Goal: Information Seeking & Learning: Learn about a topic

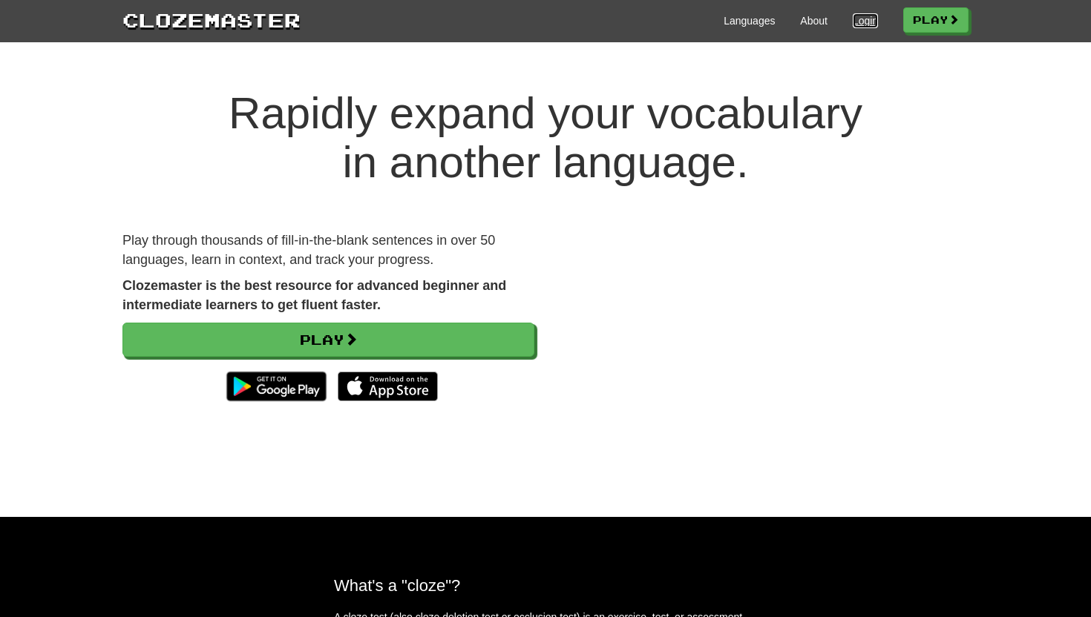
click at [854, 19] on link "Login" at bounding box center [865, 20] width 25 height 15
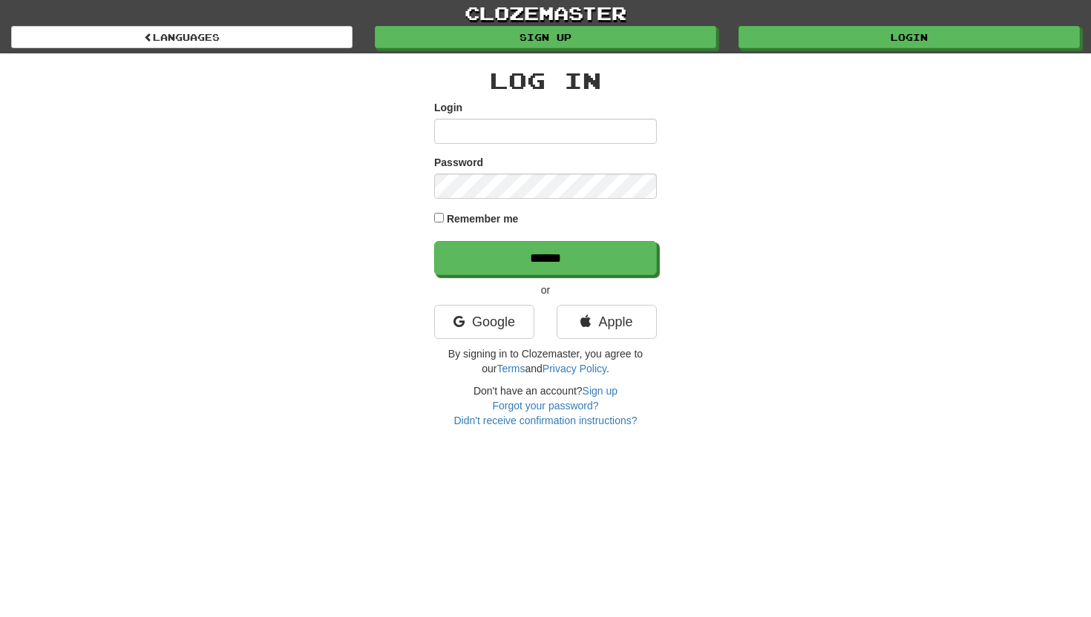
type input "*****"
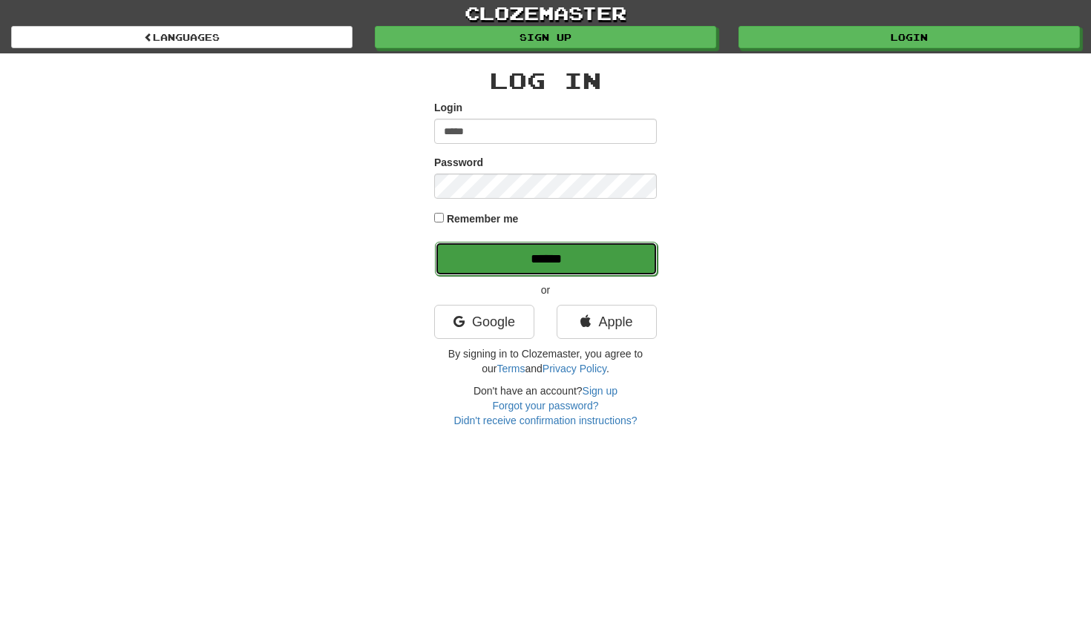
click at [479, 261] on input "******" at bounding box center [546, 259] width 223 height 34
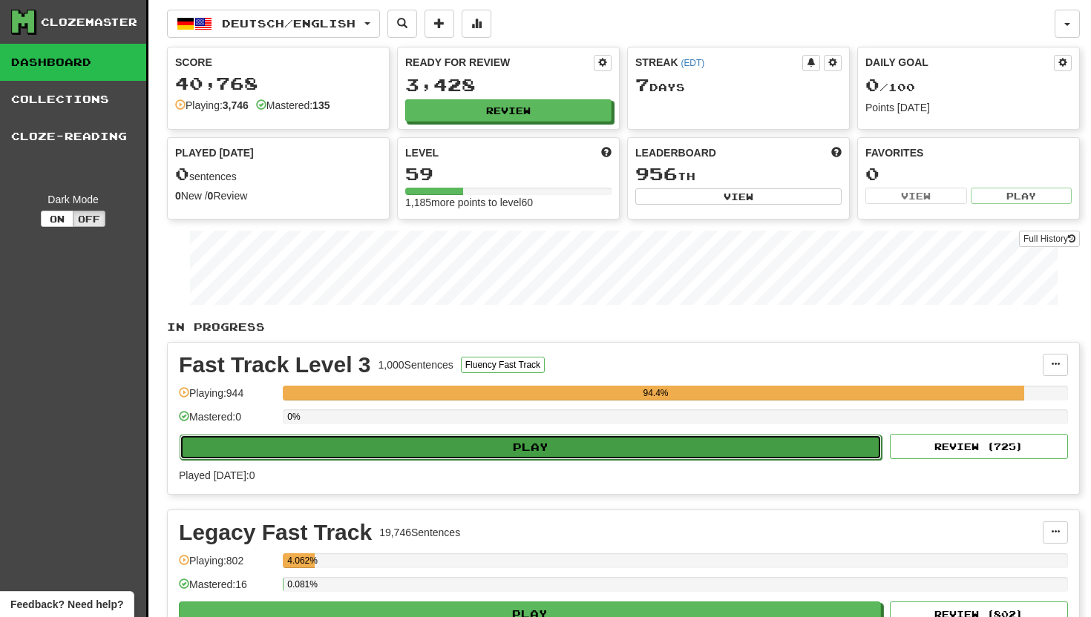
click at [411, 442] on button "Play" at bounding box center [531, 447] width 702 height 25
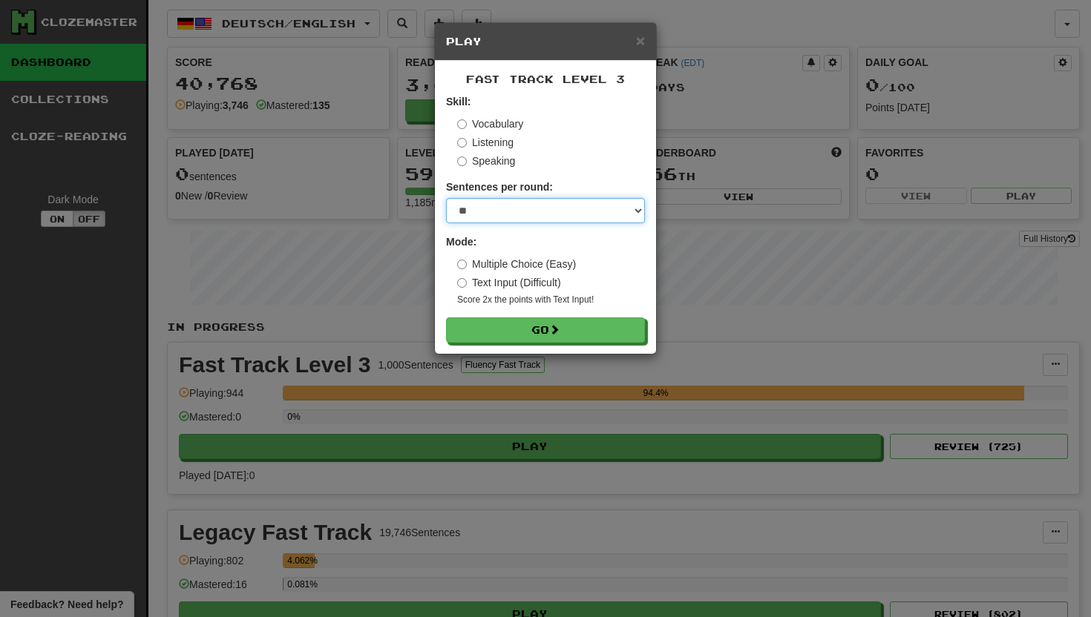
click at [634, 211] on select "* ** ** ** ** ** *** ********" at bounding box center [545, 210] width 199 height 25
select select "**"
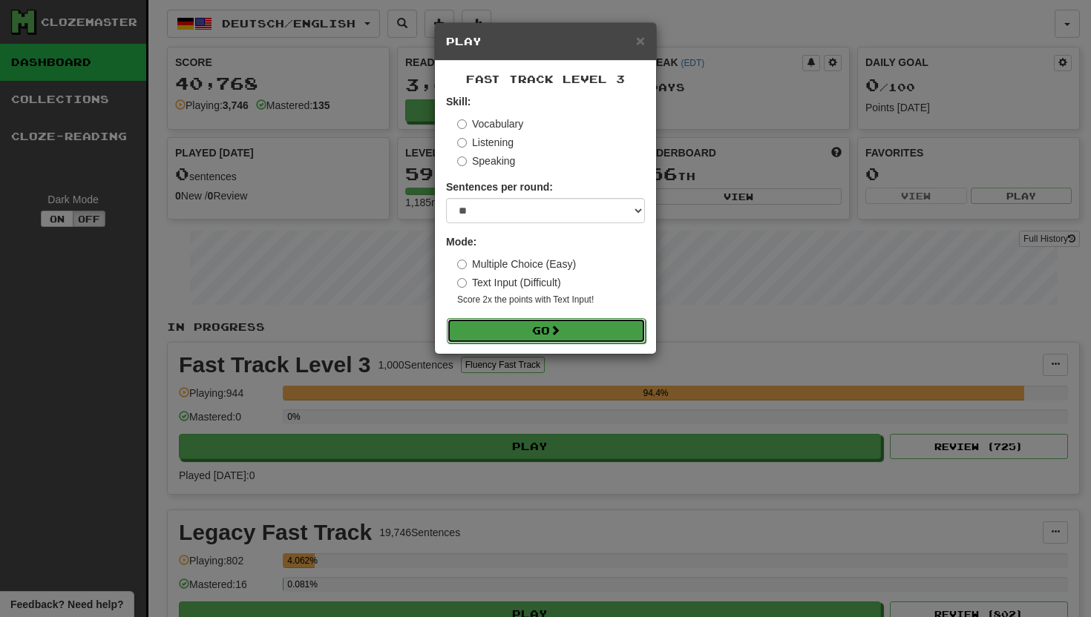
click at [560, 333] on span at bounding box center [555, 330] width 10 height 10
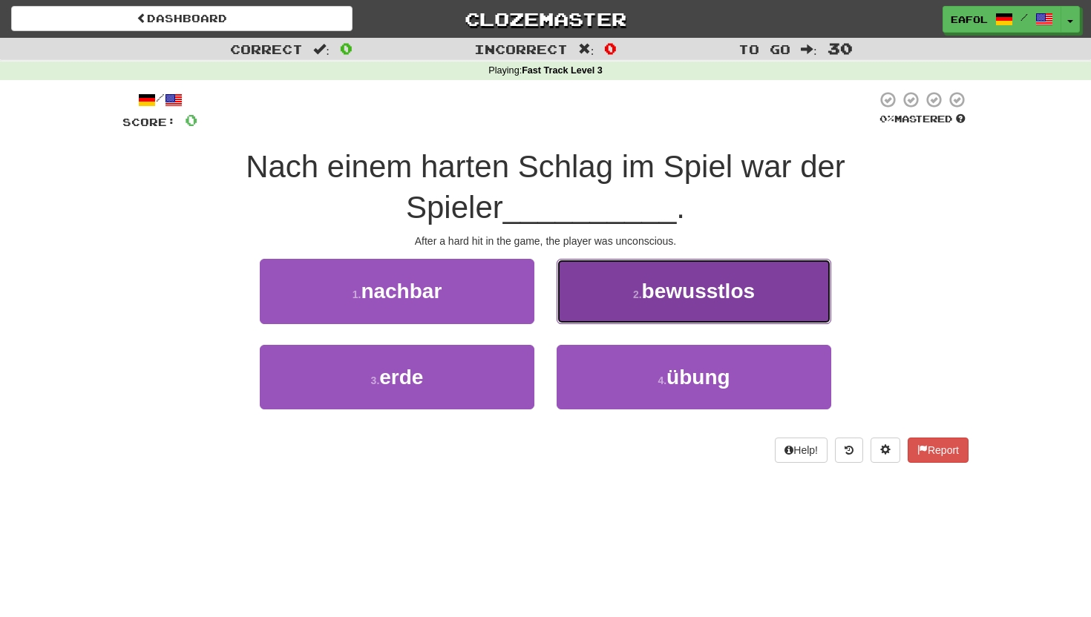
click at [627, 304] on button "2 . bewusstlos" at bounding box center [694, 291] width 275 height 65
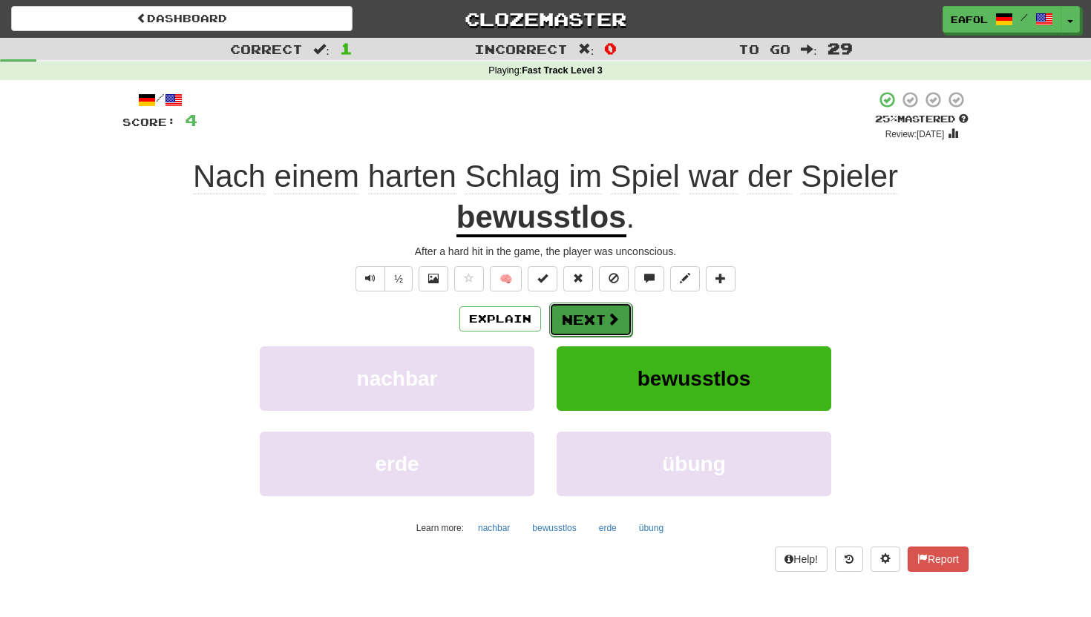
click at [588, 317] on button "Next" at bounding box center [590, 320] width 83 height 34
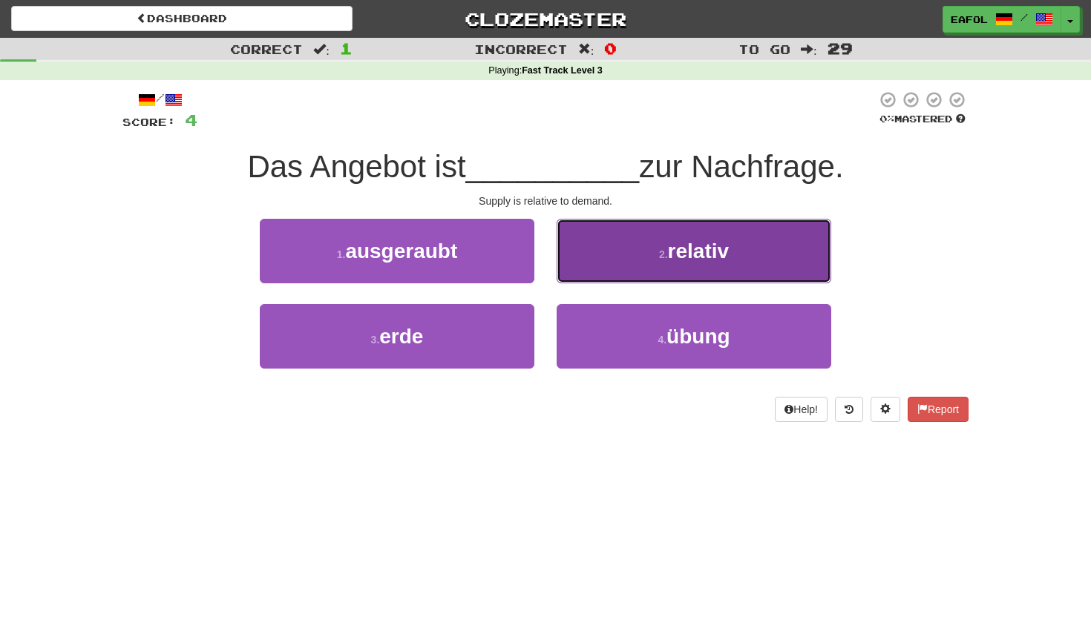
click at [623, 266] on button "2 . relativ" at bounding box center [694, 251] width 275 height 65
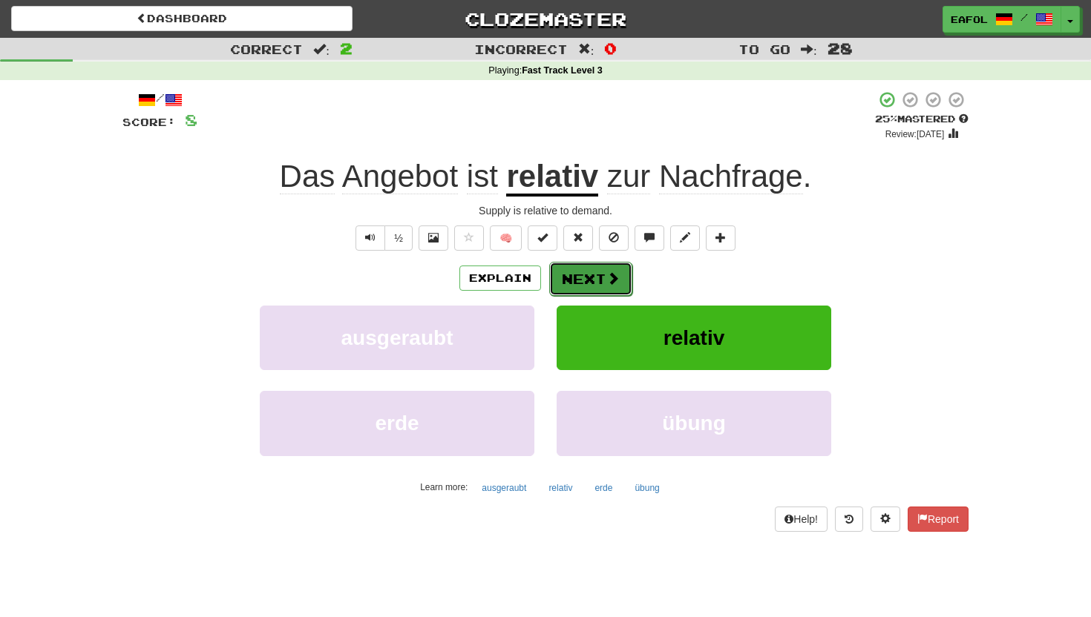
click at [594, 274] on button "Next" at bounding box center [590, 279] width 83 height 34
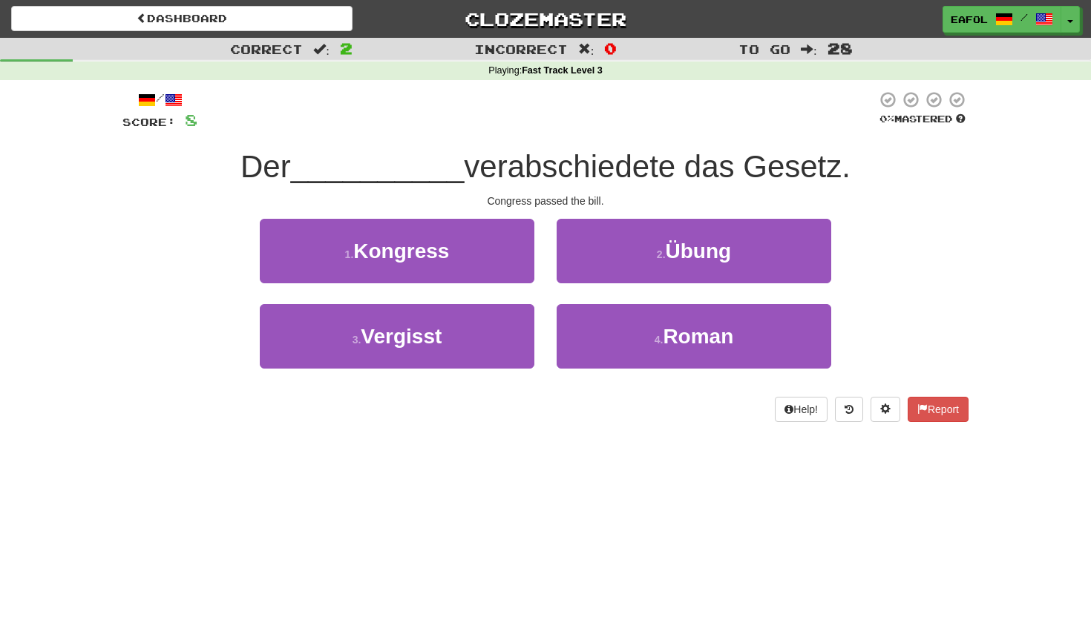
click at [427, 291] on div "1 . Kongress" at bounding box center [397, 261] width 297 height 85
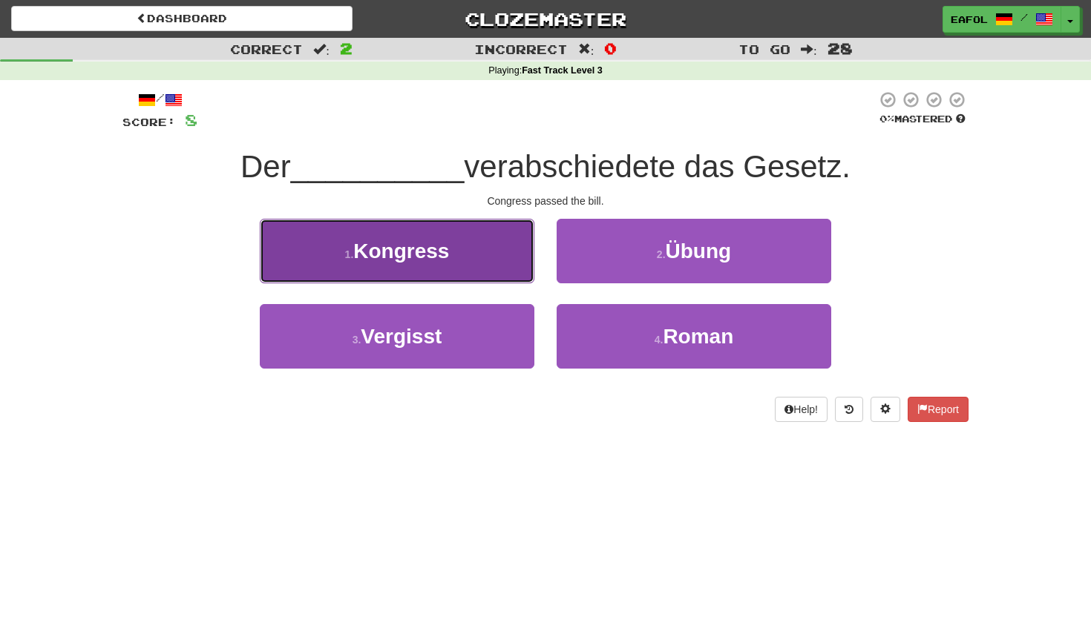
click at [416, 255] on span "Kongress" at bounding box center [401, 251] width 96 height 23
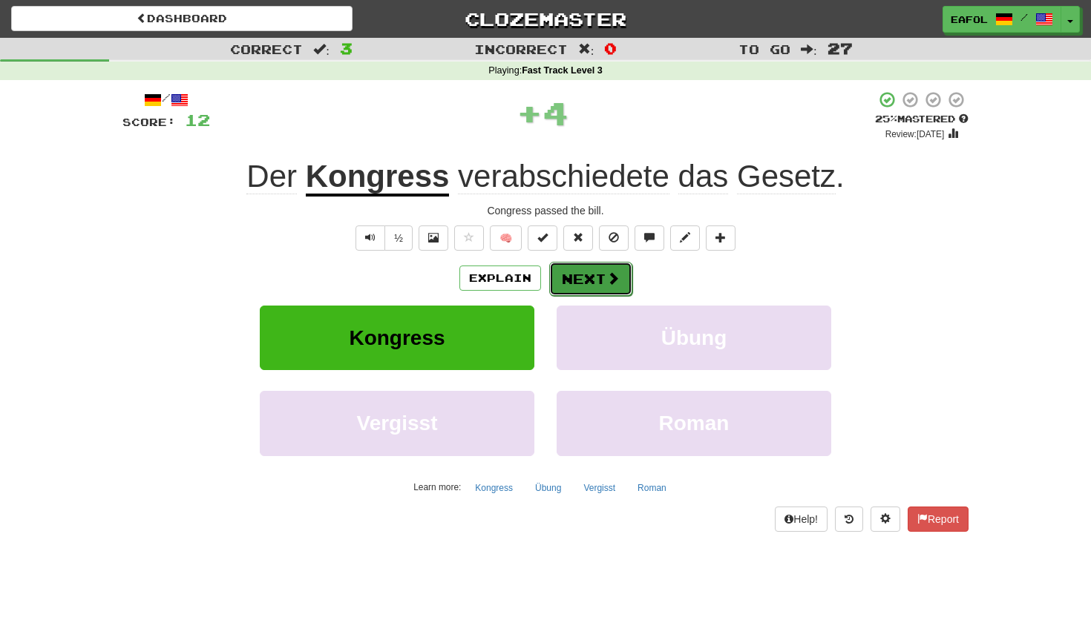
click at [587, 271] on button "Next" at bounding box center [590, 279] width 83 height 34
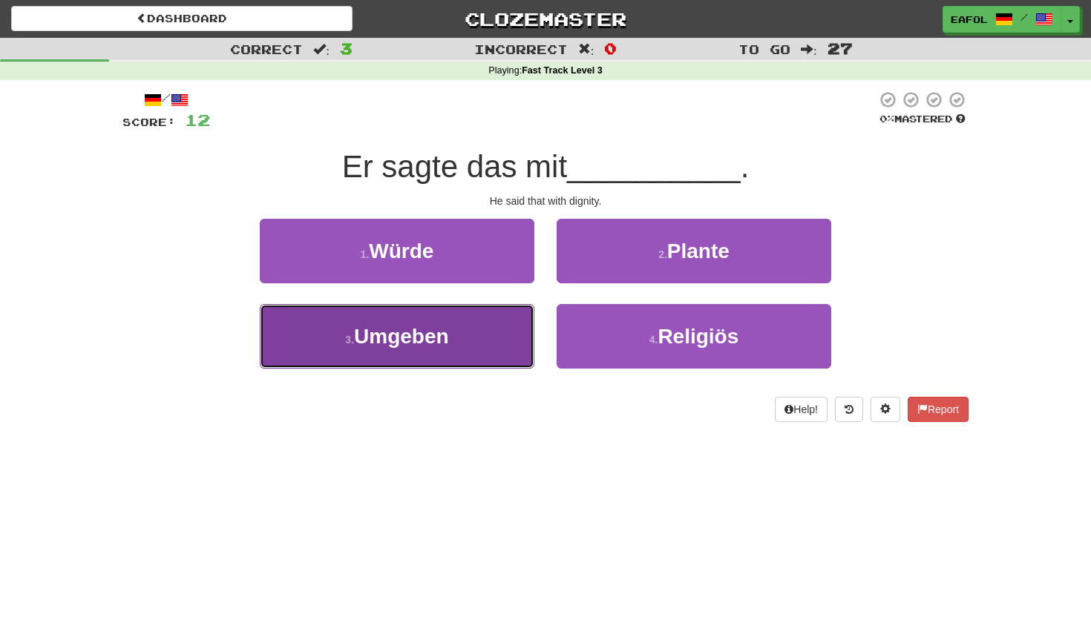
click at [393, 332] on span "Umgeben" at bounding box center [401, 336] width 95 height 23
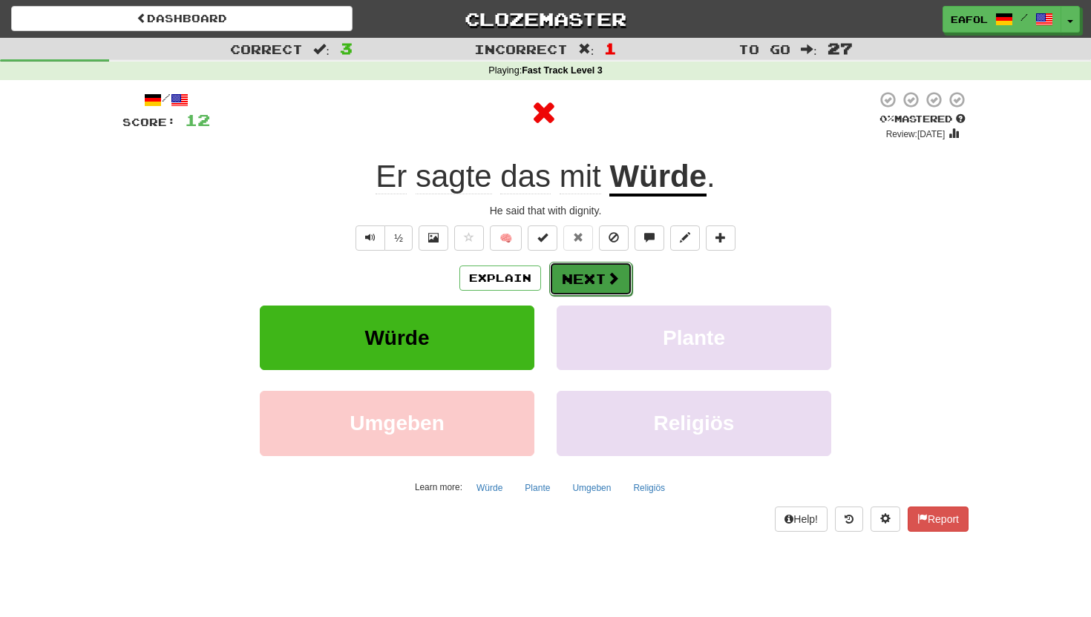
click at [571, 279] on button "Next" at bounding box center [590, 279] width 83 height 34
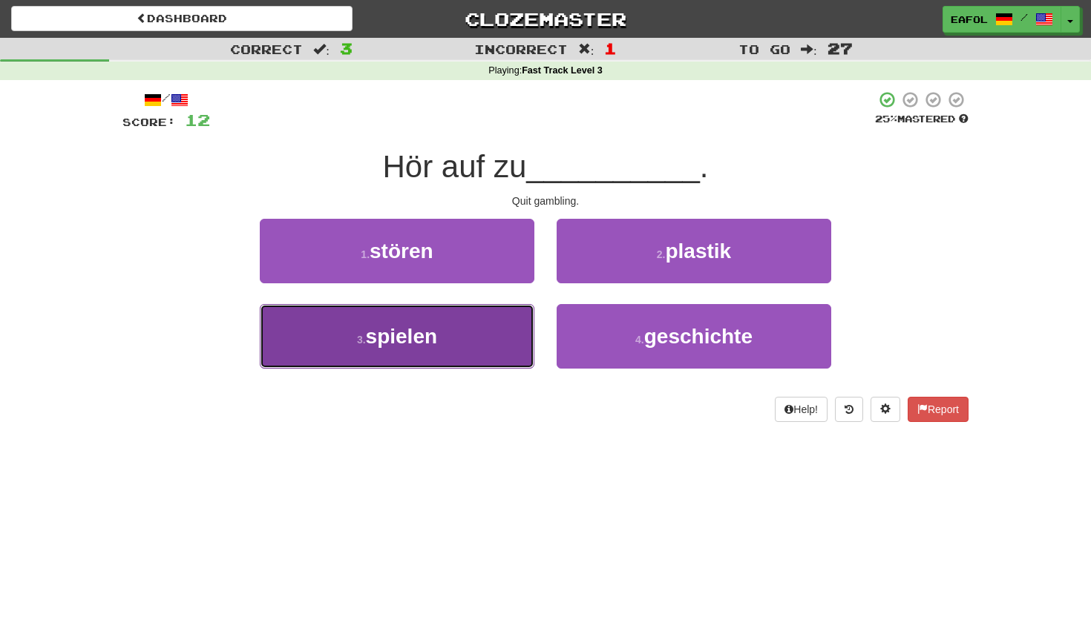
click at [431, 325] on span "spielen" at bounding box center [401, 336] width 71 height 23
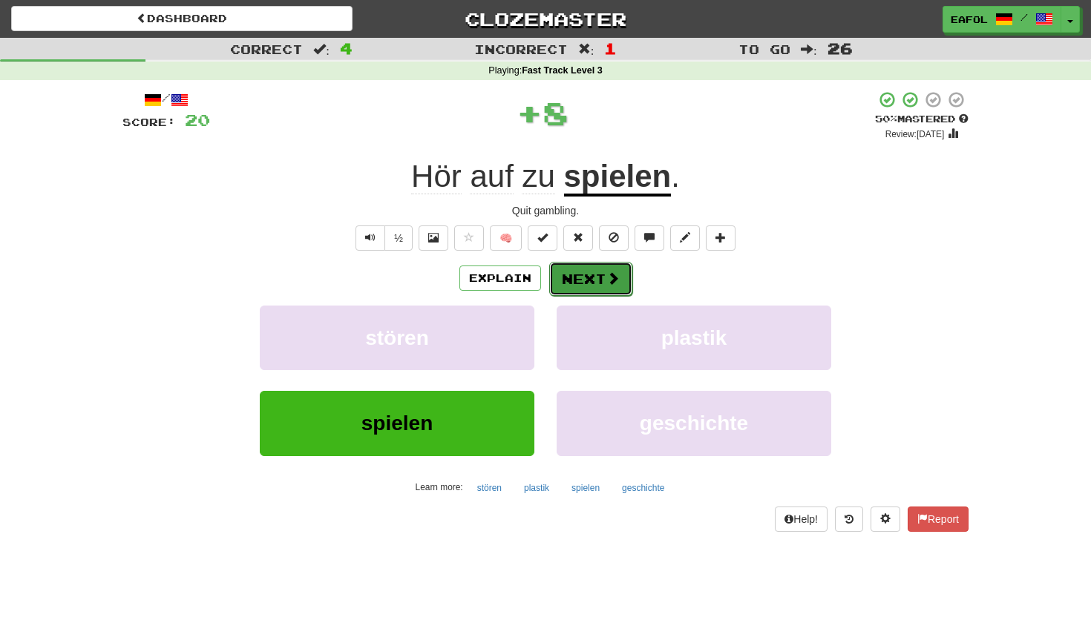
click at [601, 269] on button "Next" at bounding box center [590, 279] width 83 height 34
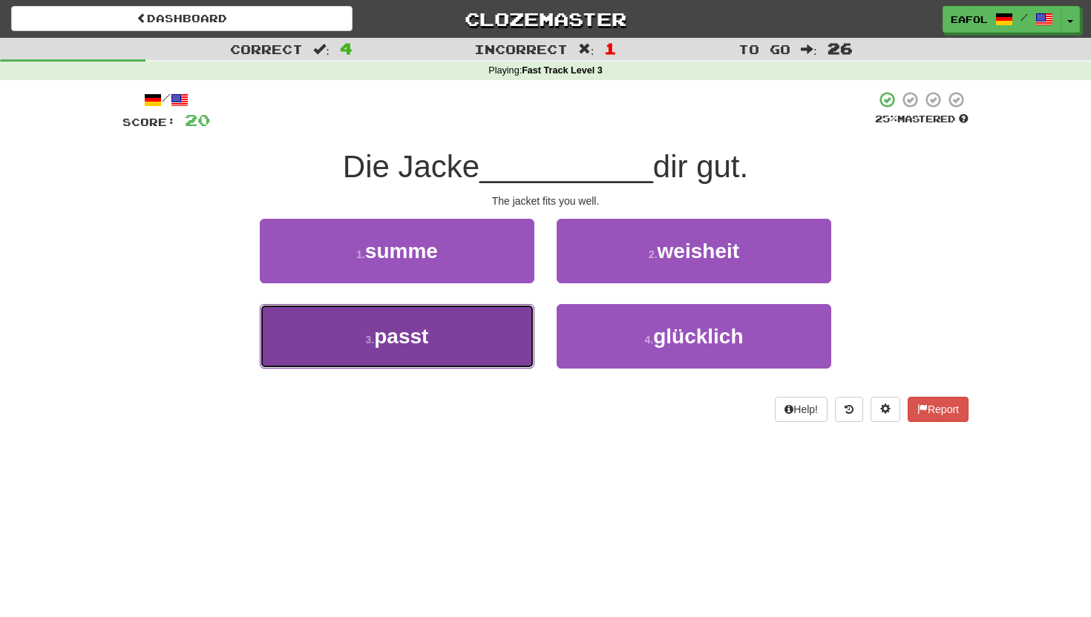
click at [506, 343] on button "3 . passt" at bounding box center [397, 336] width 275 height 65
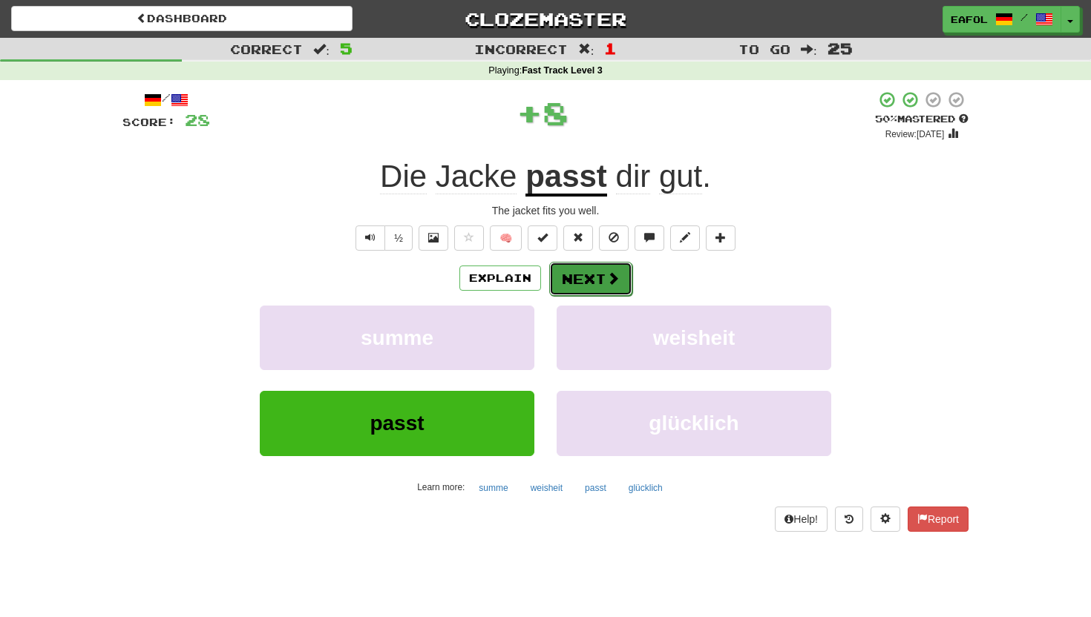
click at [566, 281] on button "Next" at bounding box center [590, 279] width 83 height 34
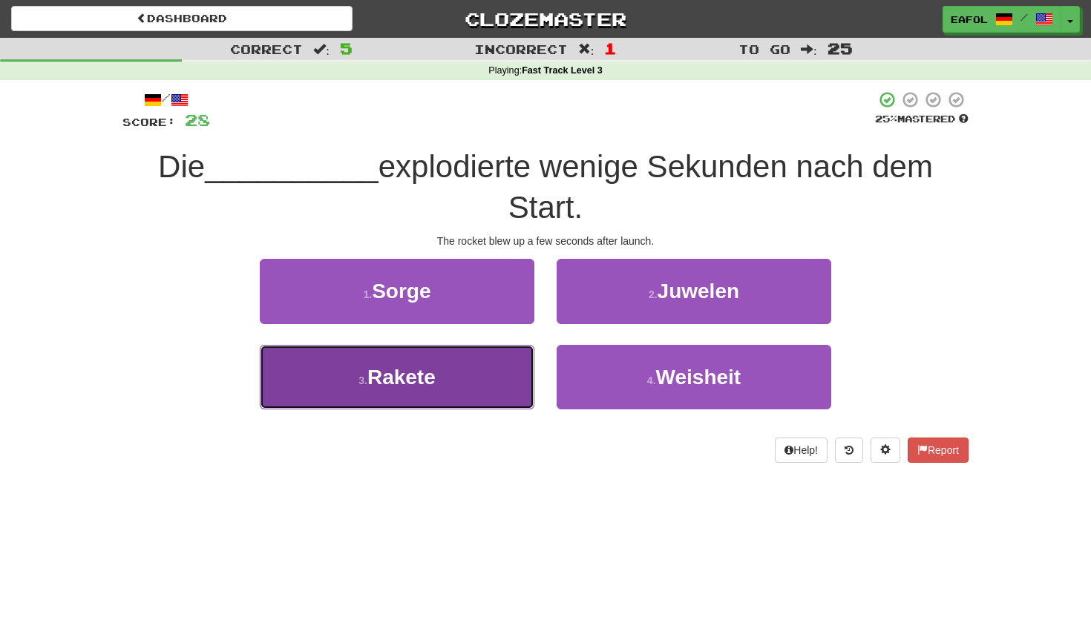
click at [415, 390] on button "3 . Rakete" at bounding box center [397, 377] width 275 height 65
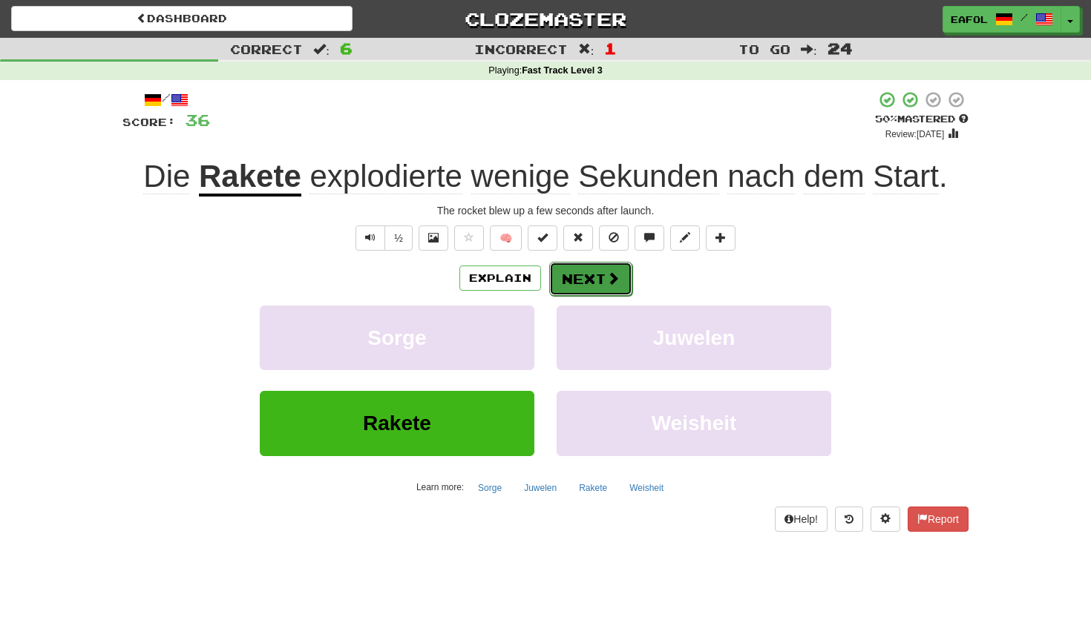
click at [576, 274] on button "Next" at bounding box center [590, 279] width 83 height 34
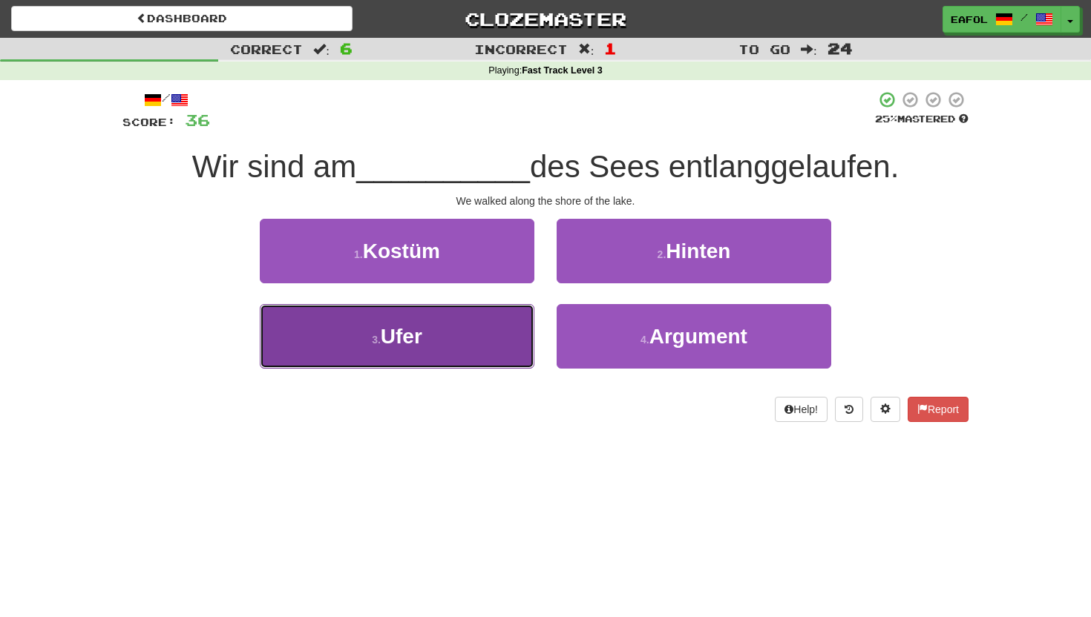
click at [419, 338] on span "Ufer" at bounding box center [402, 336] width 42 height 23
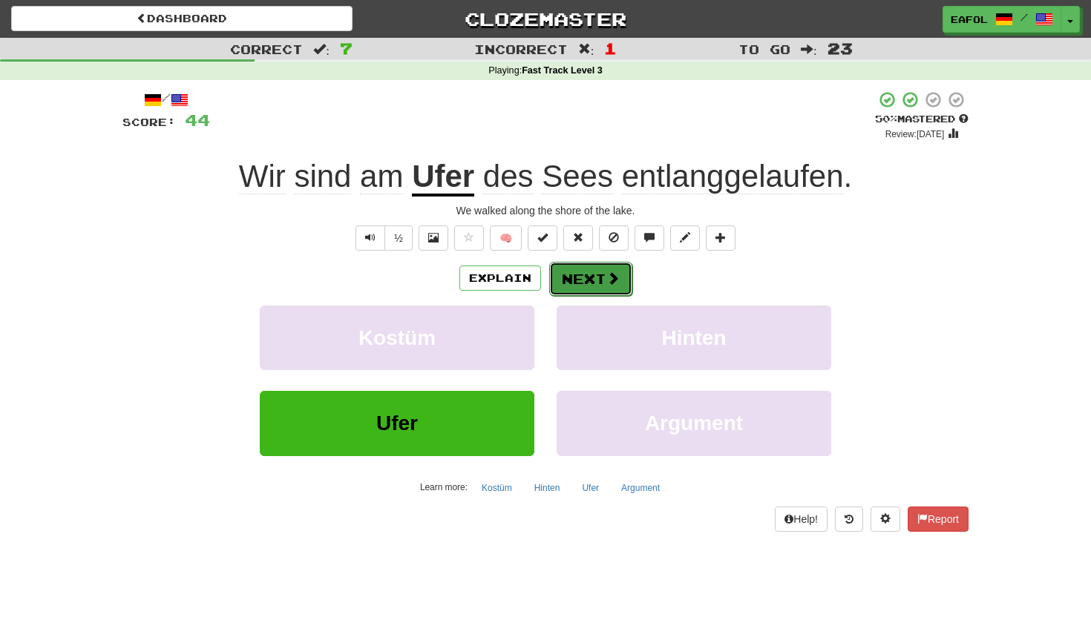
click at [580, 281] on button "Next" at bounding box center [590, 279] width 83 height 34
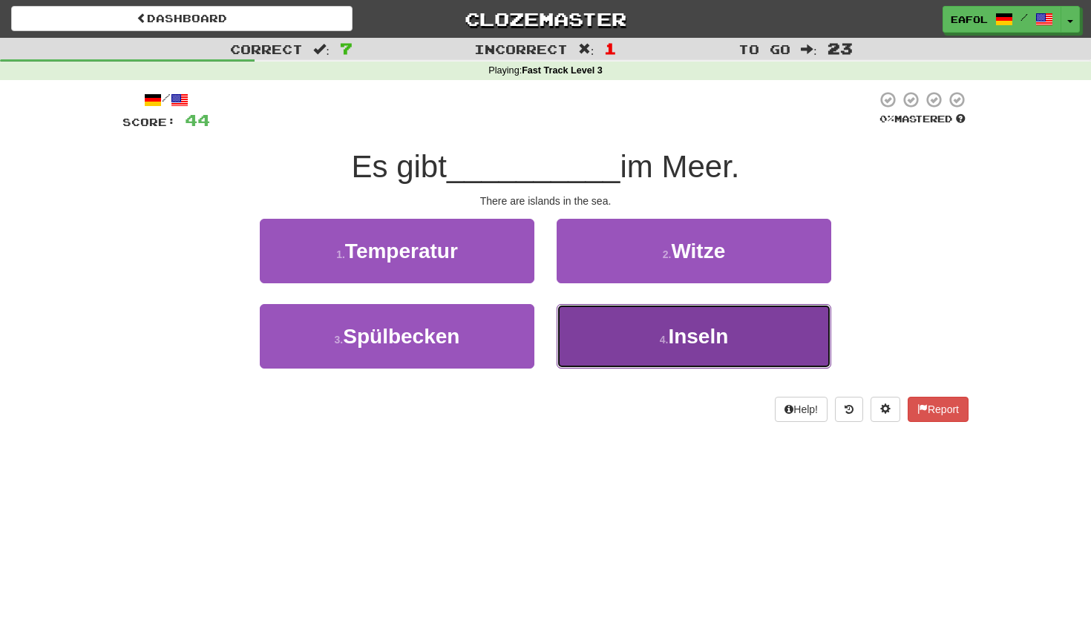
click at [583, 338] on button "4 . Inseln" at bounding box center [694, 336] width 275 height 65
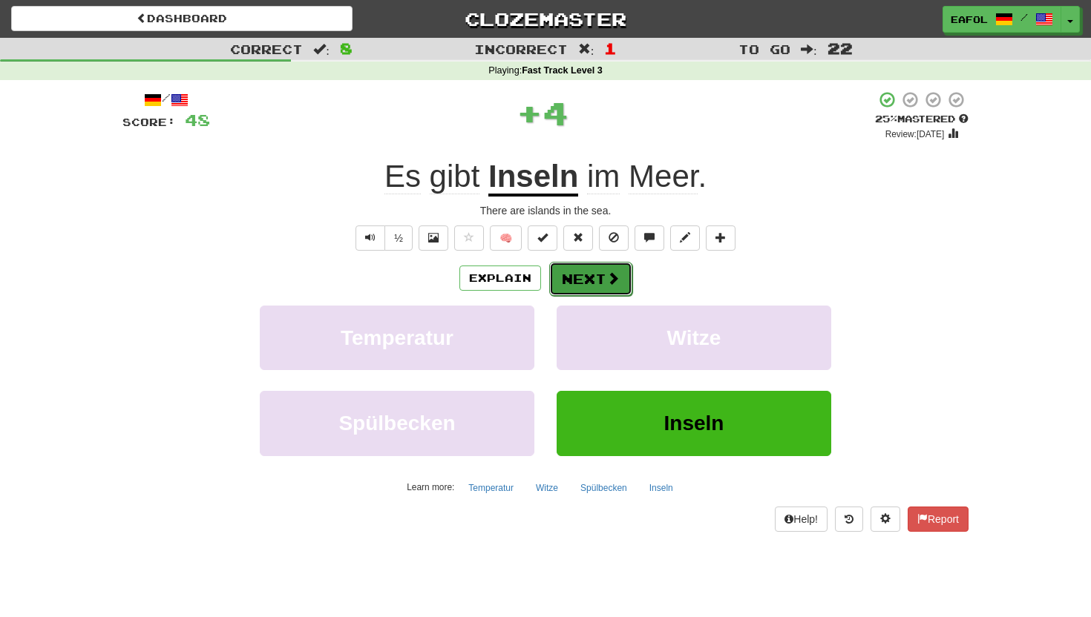
click at [574, 276] on button "Next" at bounding box center [590, 279] width 83 height 34
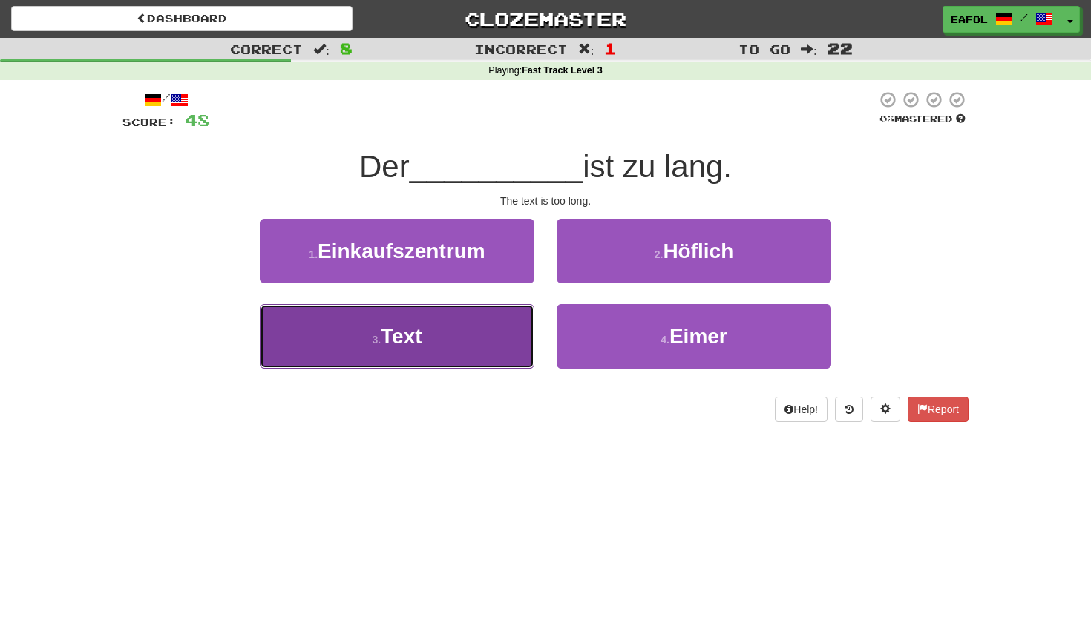
click at [425, 335] on button "3 . Text" at bounding box center [397, 336] width 275 height 65
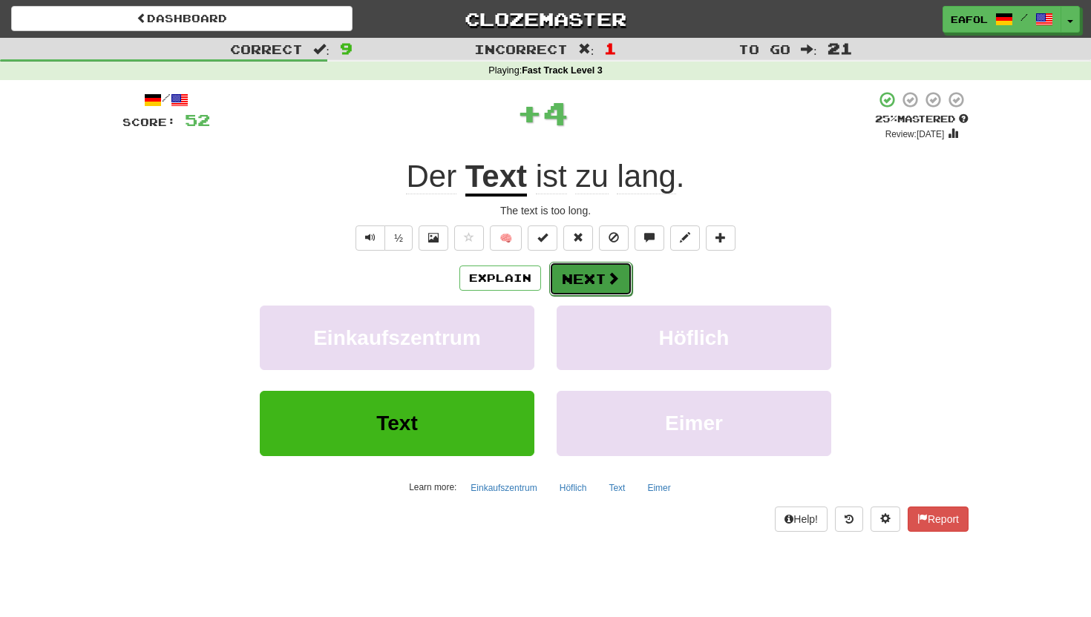
click at [583, 278] on button "Next" at bounding box center [590, 279] width 83 height 34
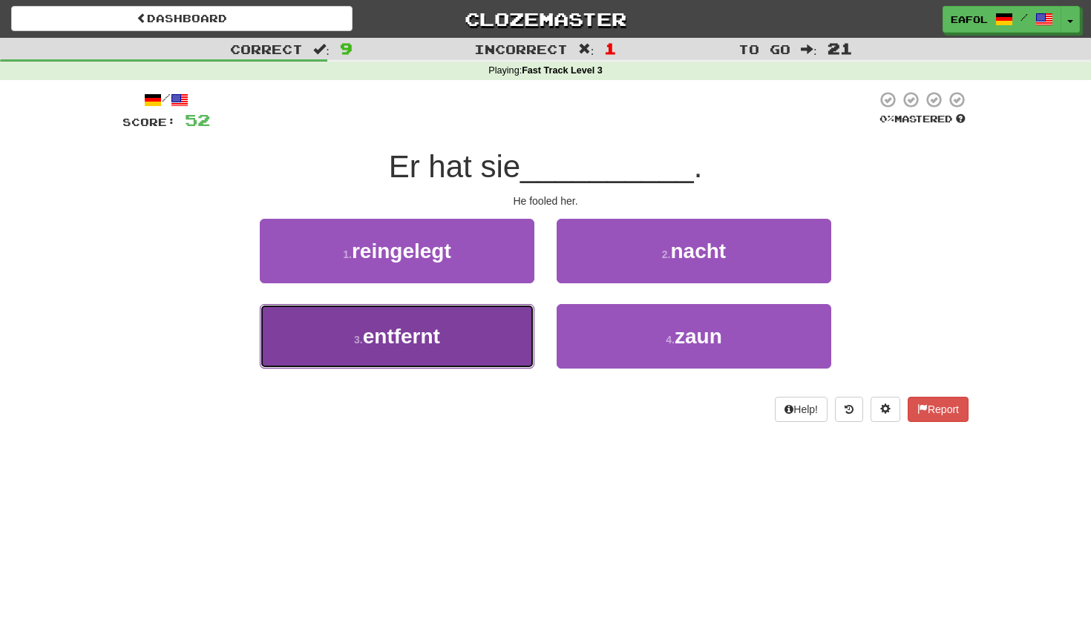
click at [462, 341] on button "3 . entfernt" at bounding box center [397, 336] width 275 height 65
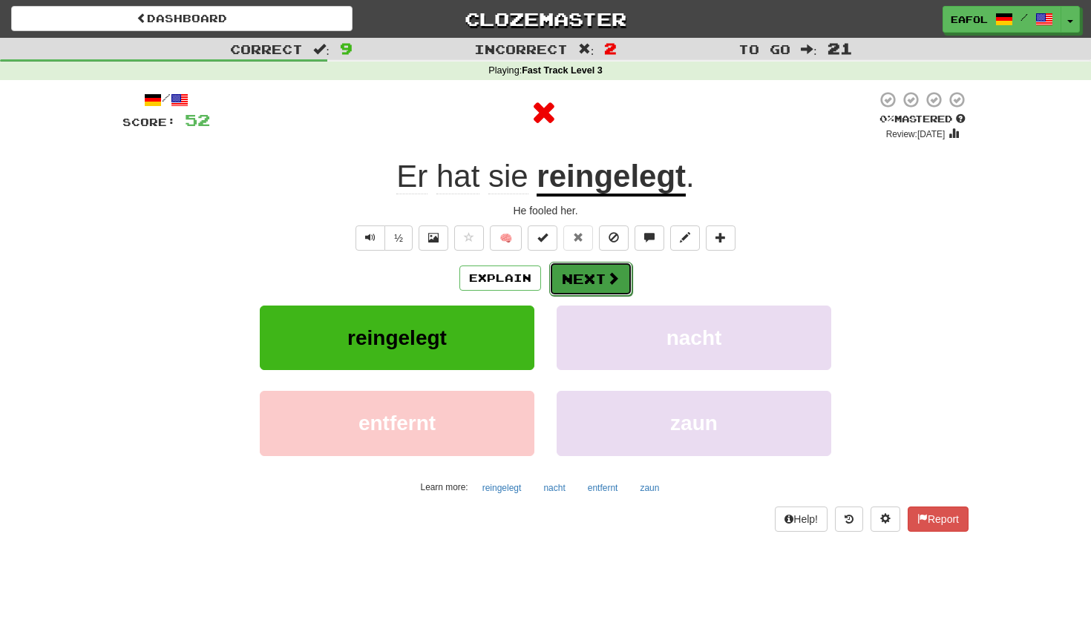
click at [574, 279] on button "Next" at bounding box center [590, 279] width 83 height 34
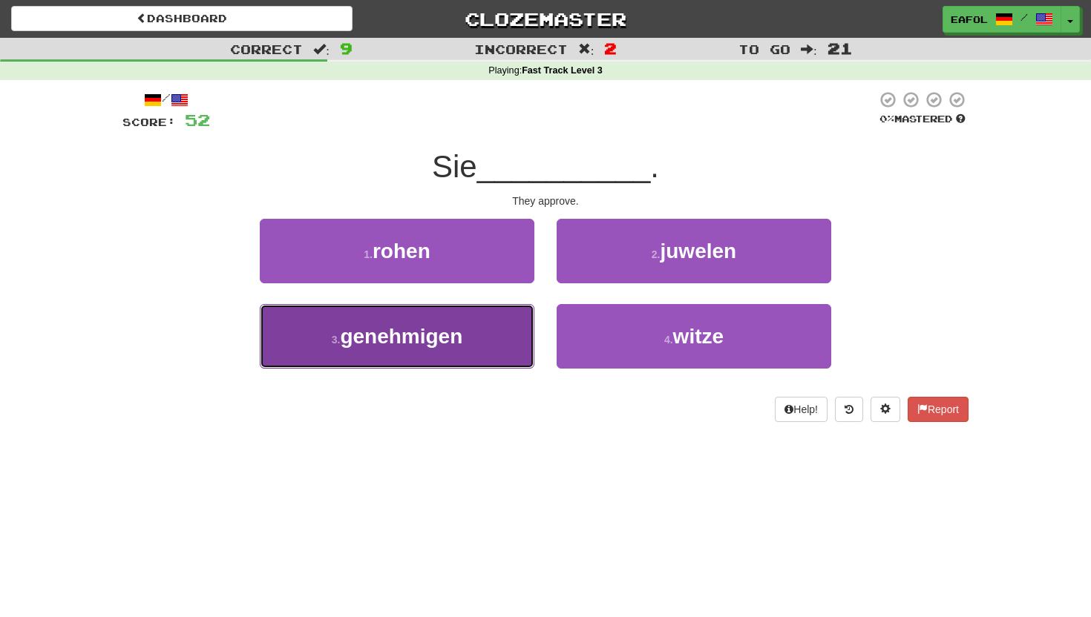
click at [459, 341] on span "genehmigen" at bounding box center [401, 336] width 122 height 23
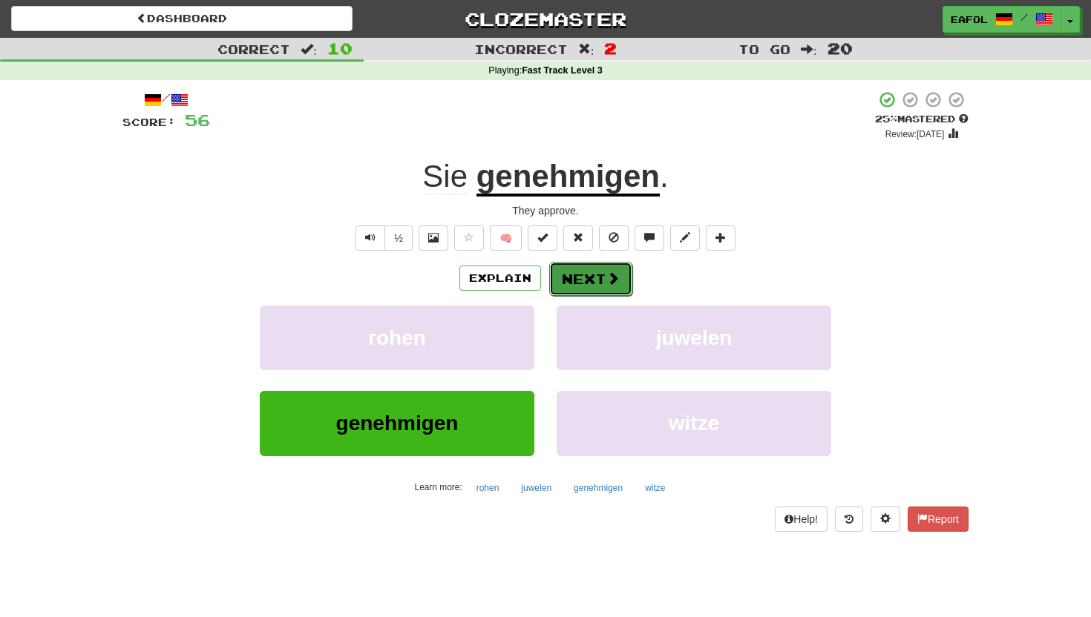
click at [603, 273] on button "Next" at bounding box center [590, 279] width 83 height 34
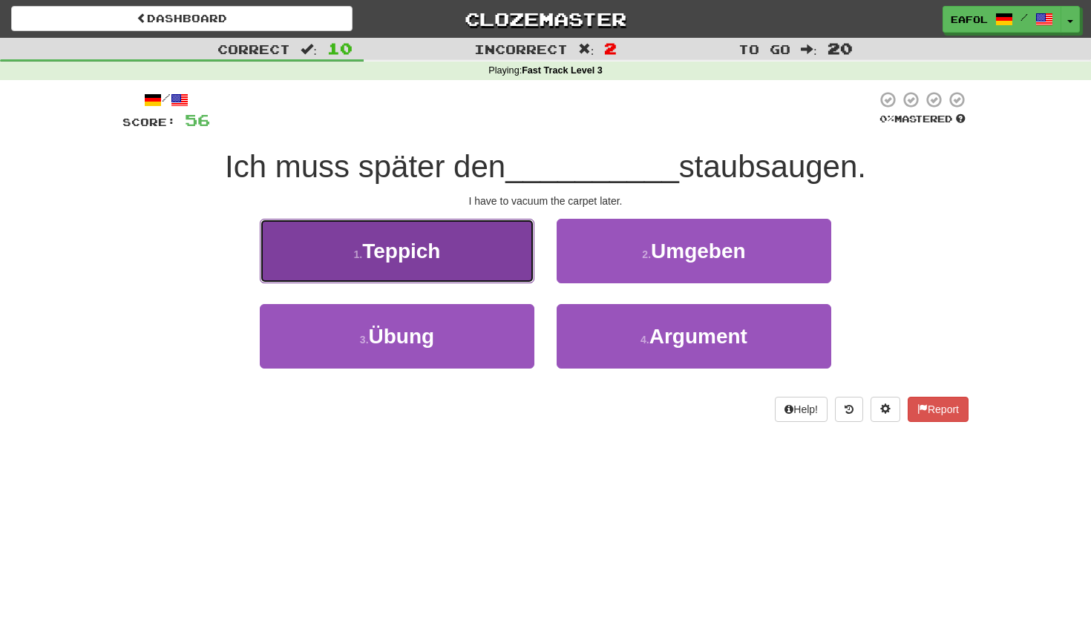
click at [433, 254] on span "Teppich" at bounding box center [401, 251] width 78 height 23
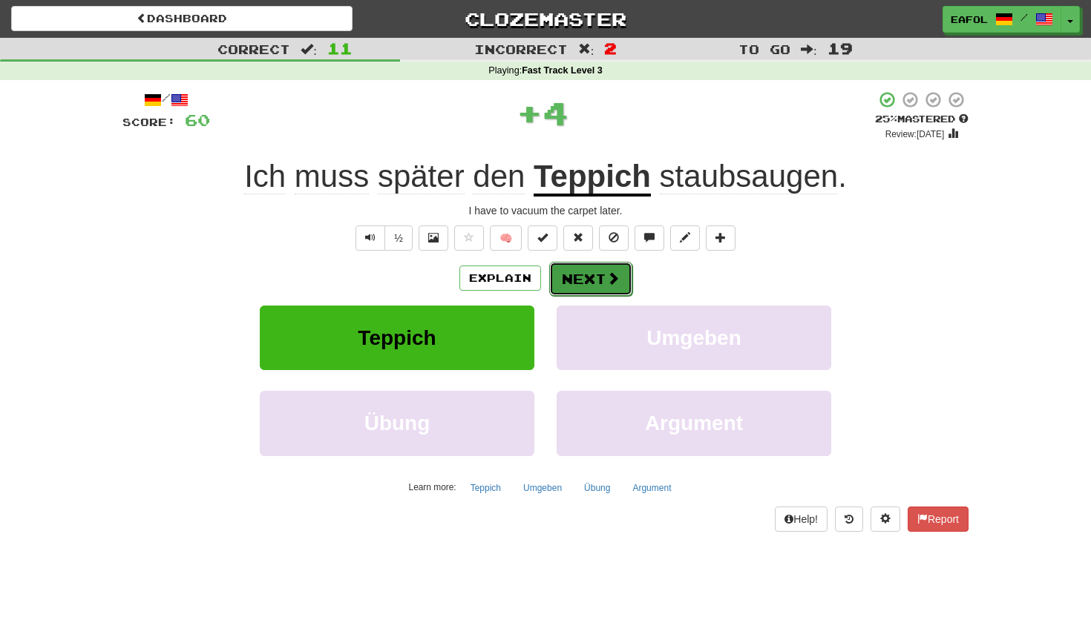
click at [597, 283] on button "Next" at bounding box center [590, 279] width 83 height 34
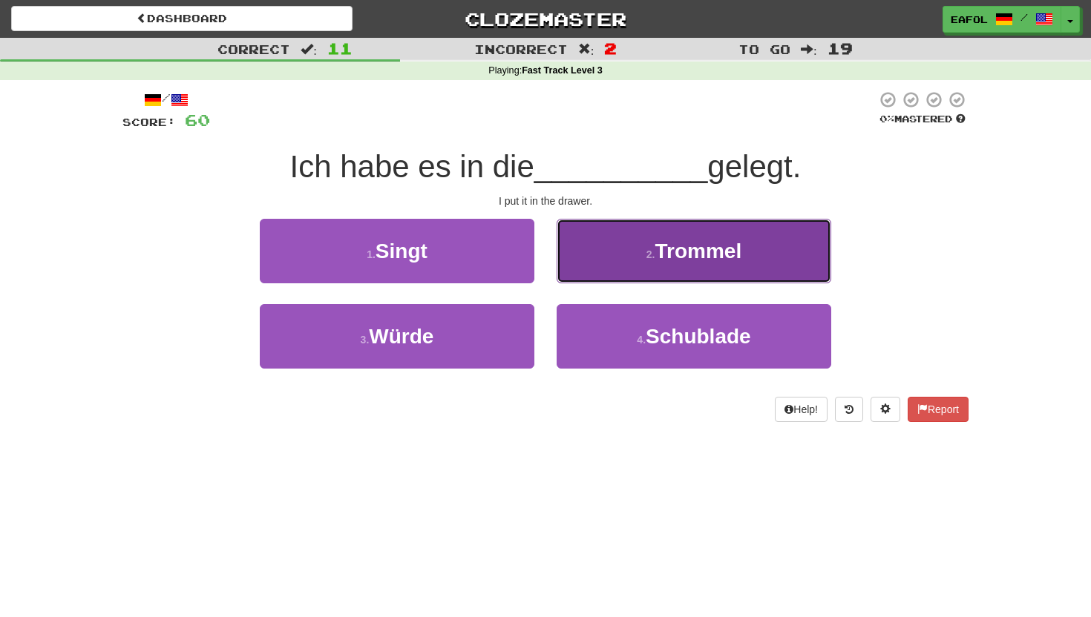
click at [636, 252] on button "2 . Trommel" at bounding box center [694, 251] width 275 height 65
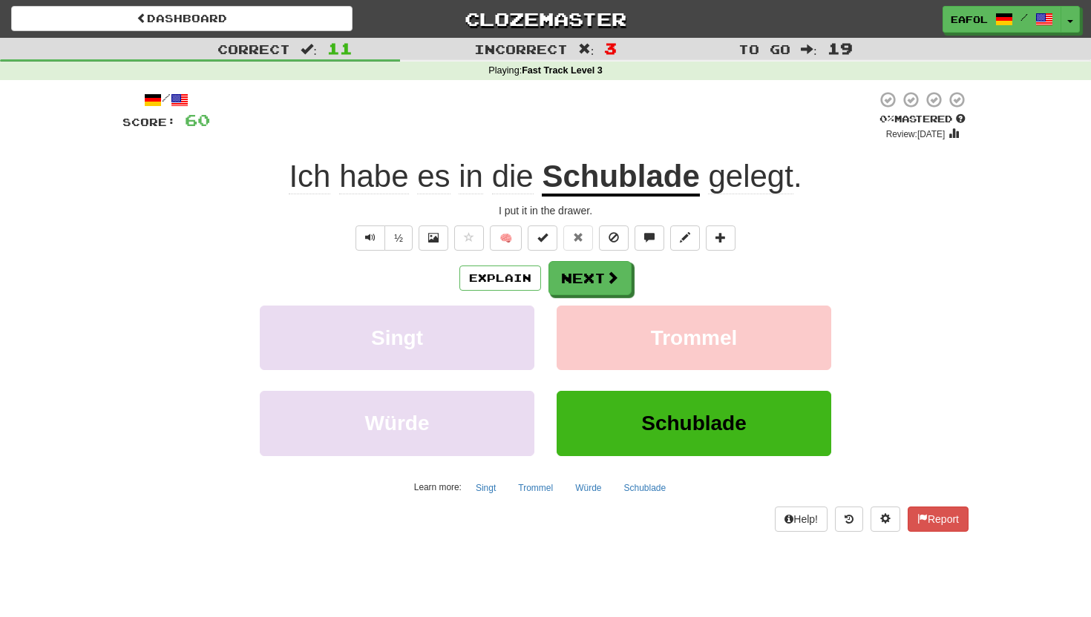
click at [608, 178] on u "Schublade" at bounding box center [620, 178] width 157 height 38
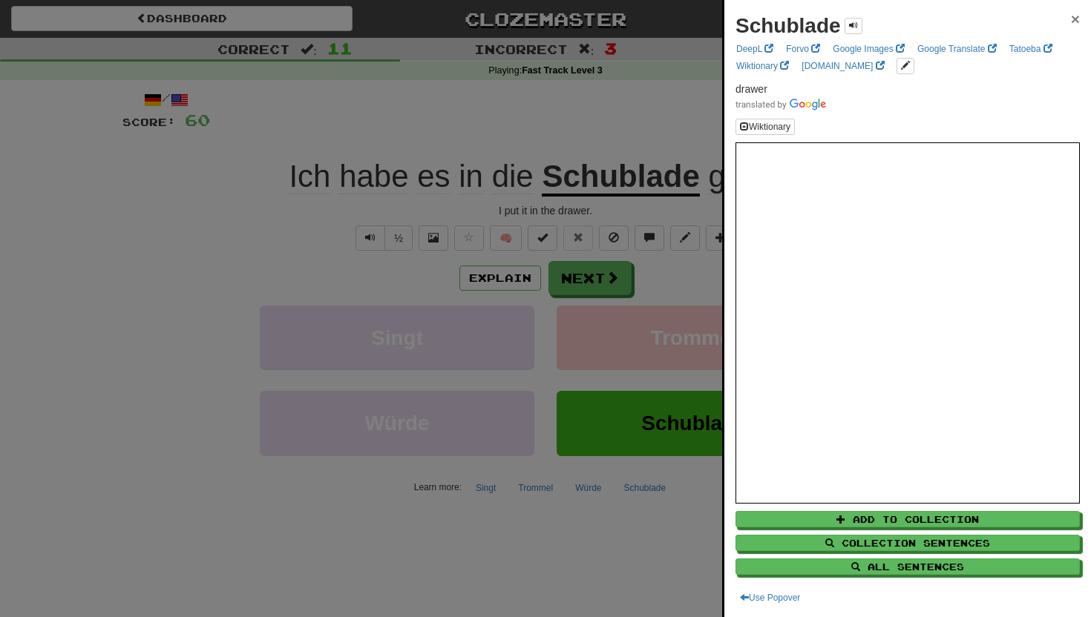
click at [1075, 22] on span "×" at bounding box center [1075, 18] width 9 height 17
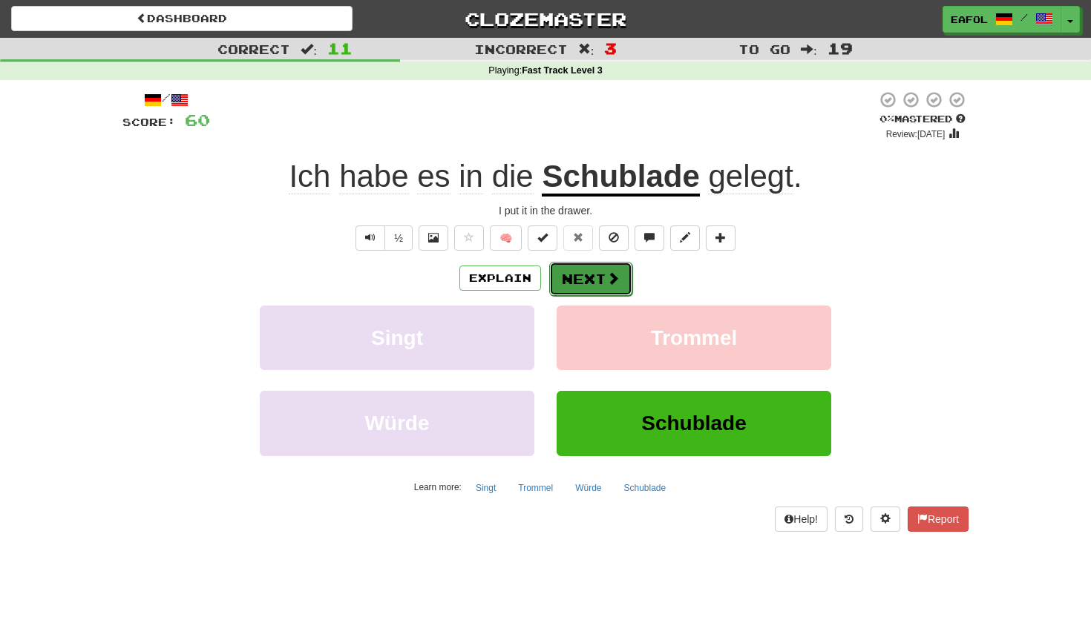
click at [571, 278] on button "Next" at bounding box center [590, 279] width 83 height 34
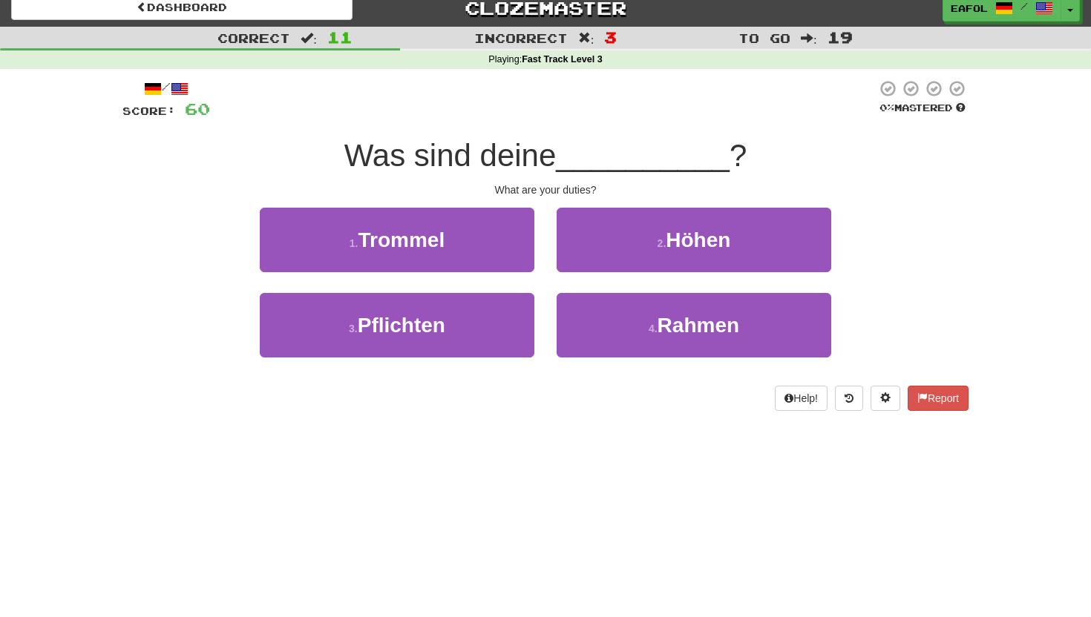
scroll to position [17, 0]
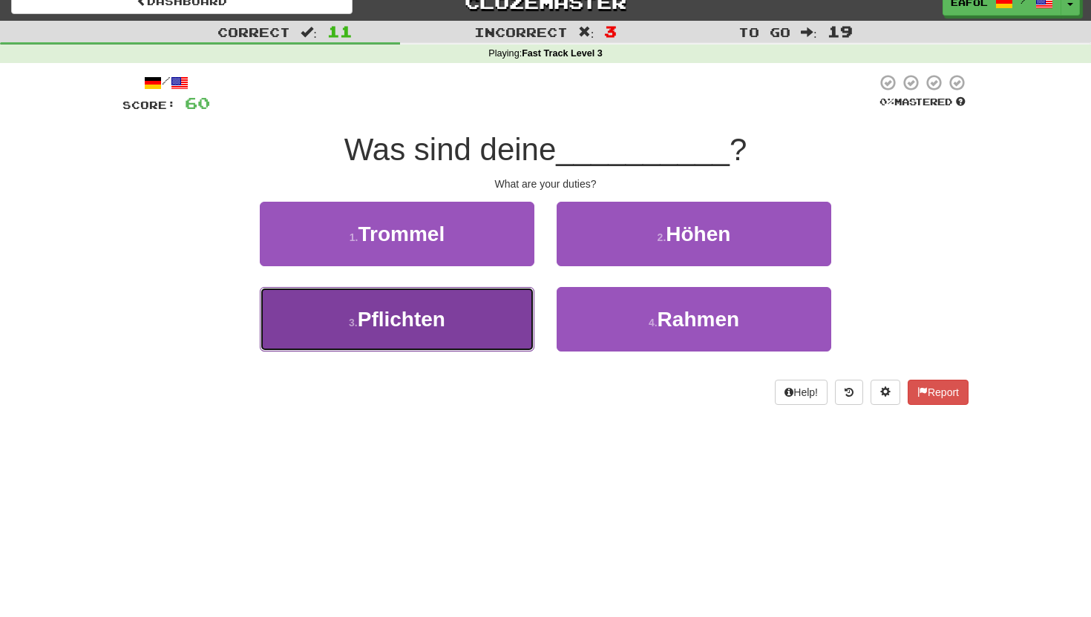
click at [448, 324] on button "3 . Pflichten" at bounding box center [397, 319] width 275 height 65
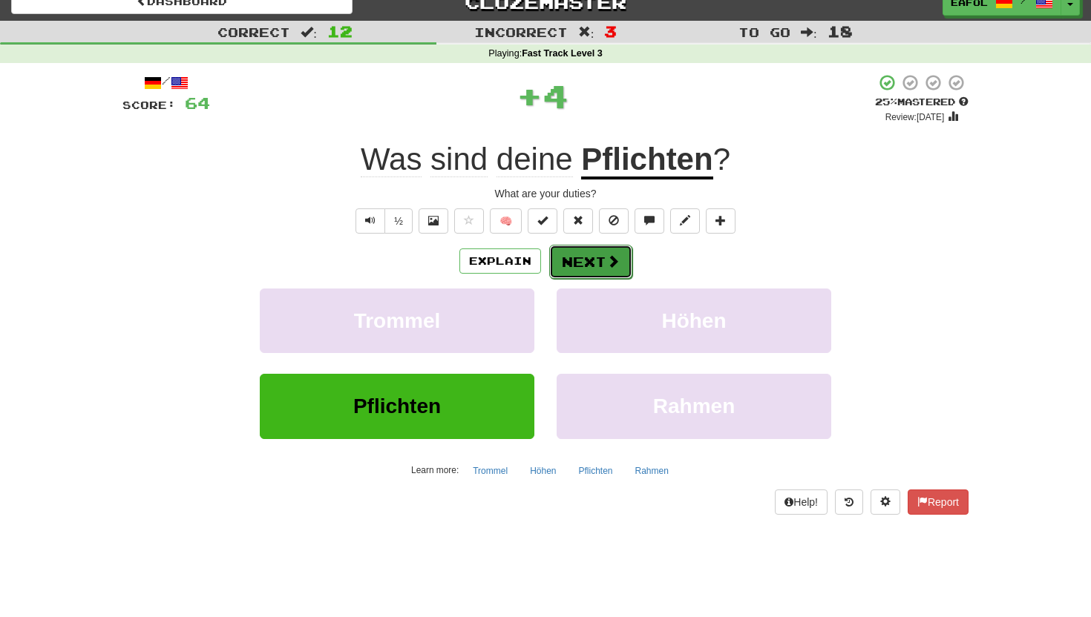
click at [577, 258] on button "Next" at bounding box center [590, 262] width 83 height 34
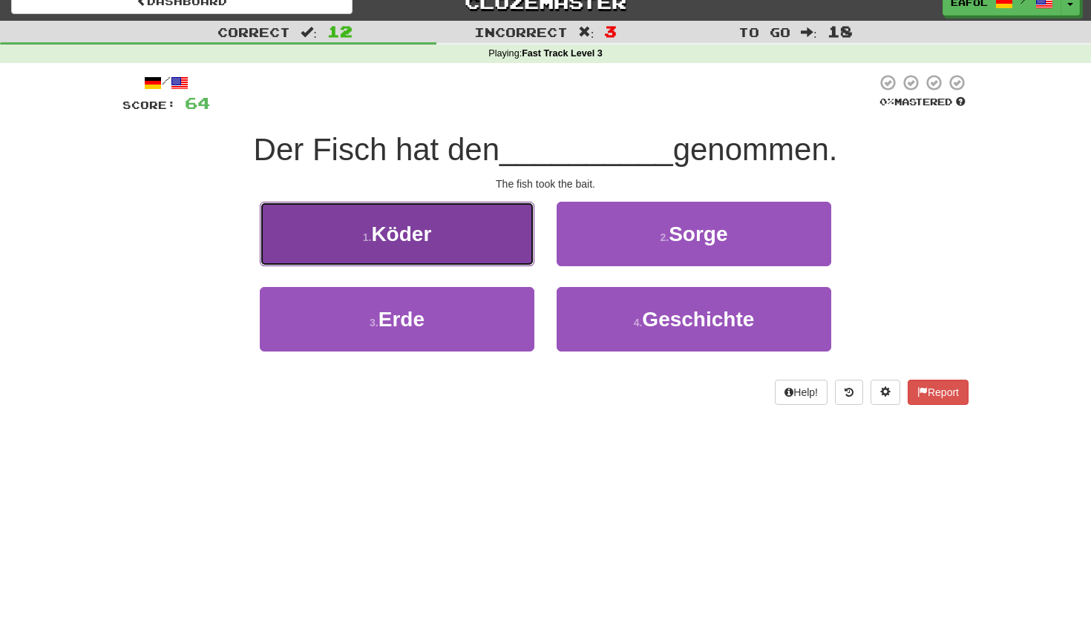
click at [422, 239] on span "Köder" at bounding box center [401, 234] width 60 height 23
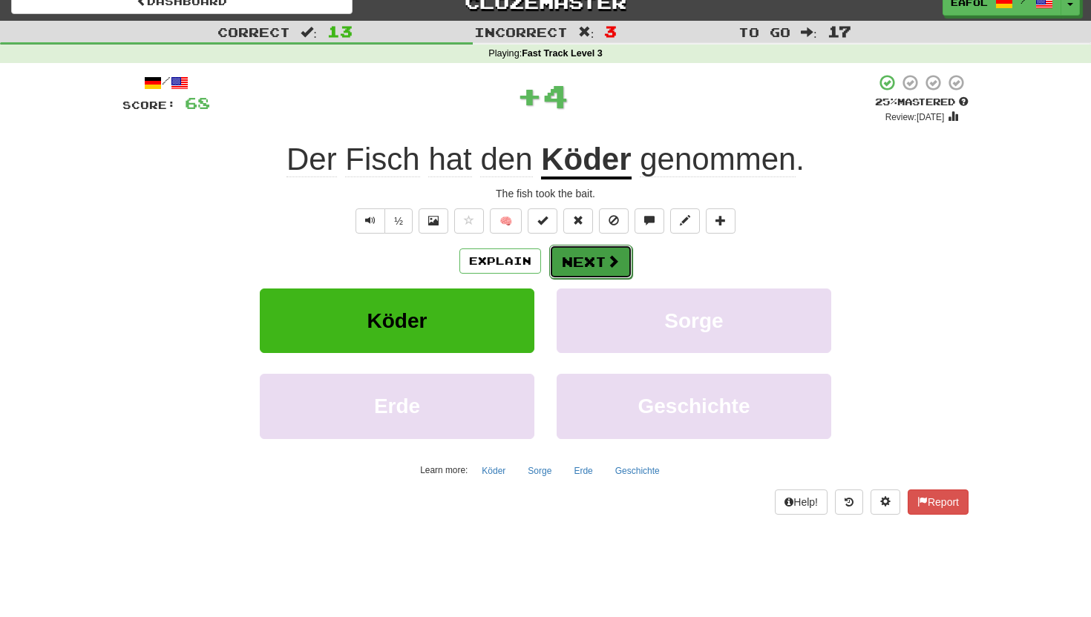
click at [583, 258] on button "Next" at bounding box center [590, 262] width 83 height 34
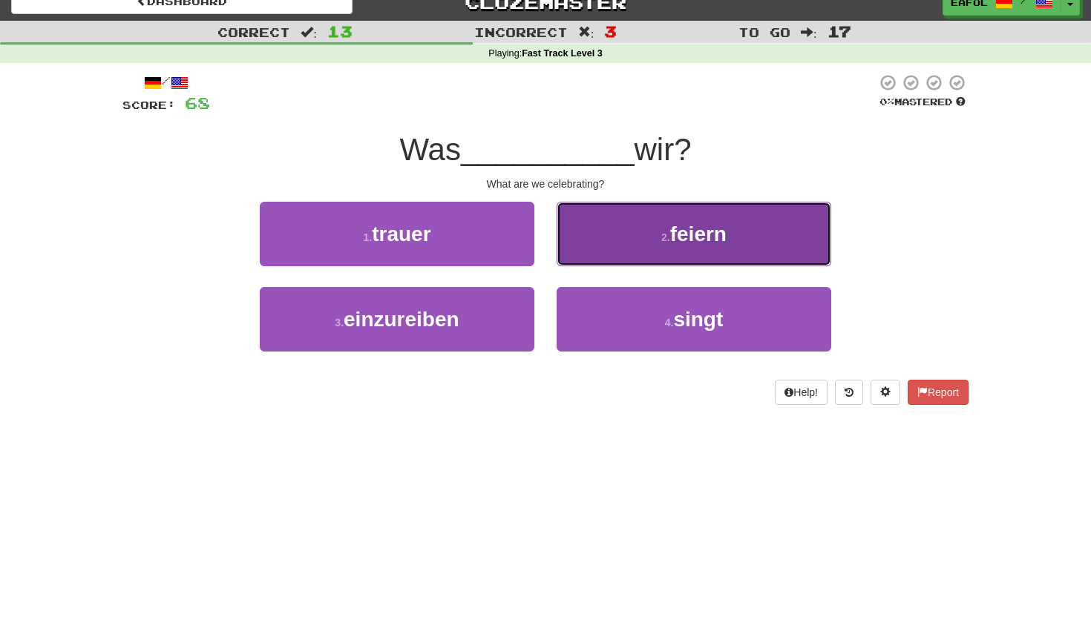
click at [616, 230] on button "2 . feiern" at bounding box center [694, 234] width 275 height 65
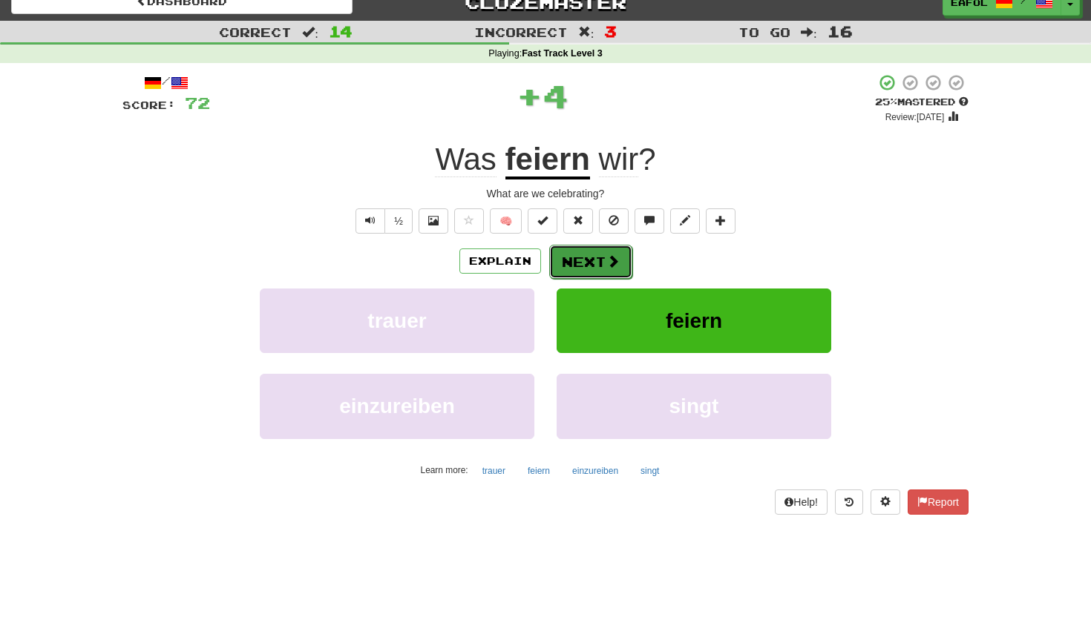
click at [585, 258] on button "Next" at bounding box center [590, 262] width 83 height 34
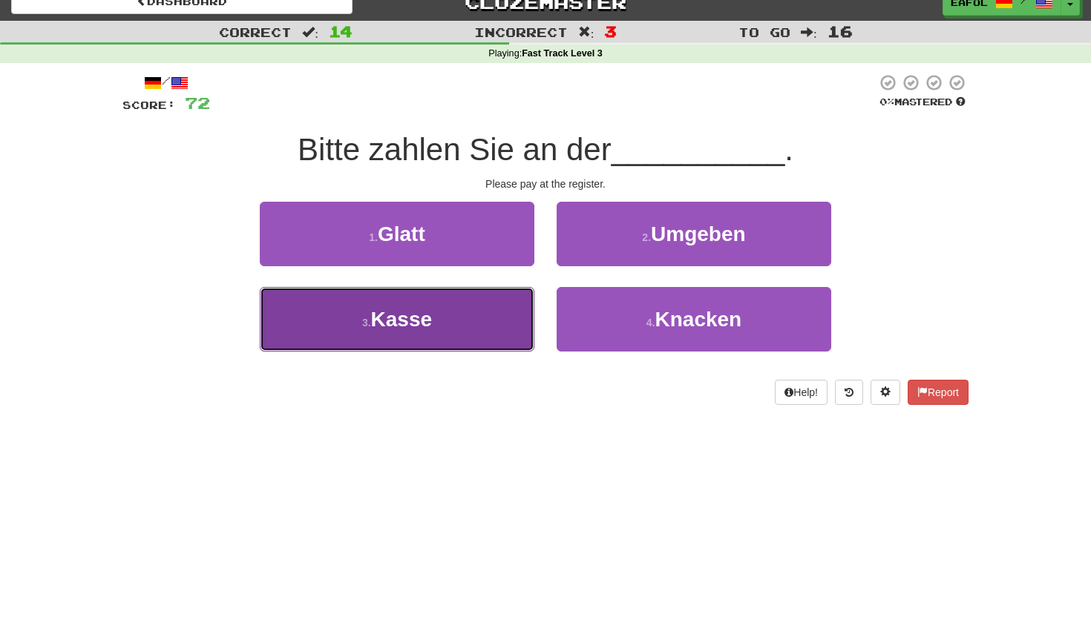
click at [441, 304] on button "3 . Kasse" at bounding box center [397, 319] width 275 height 65
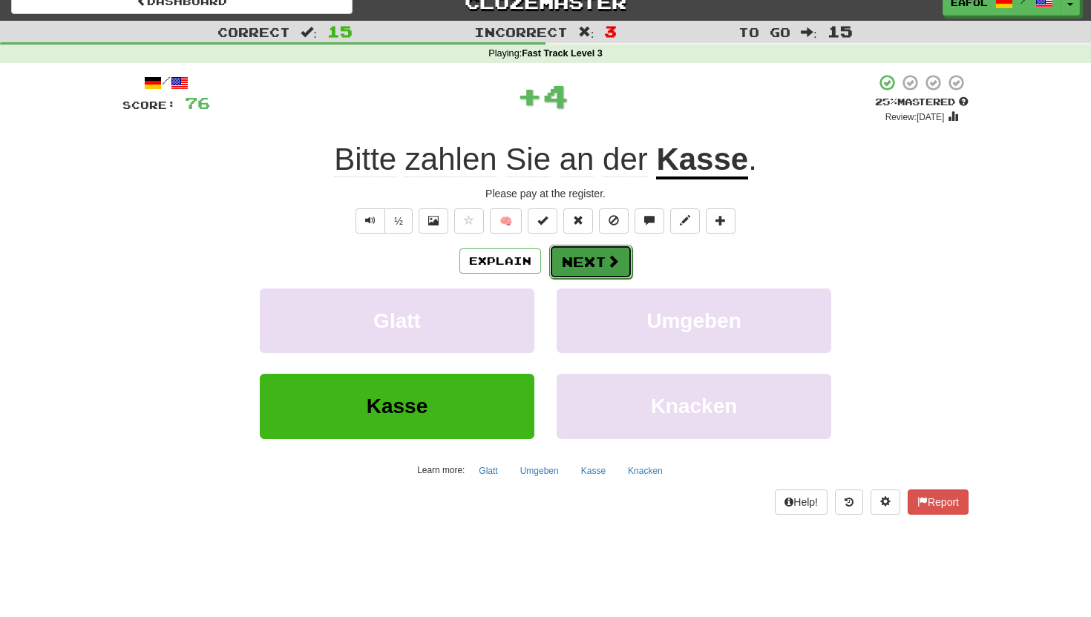
click at [571, 260] on button "Next" at bounding box center [590, 262] width 83 height 34
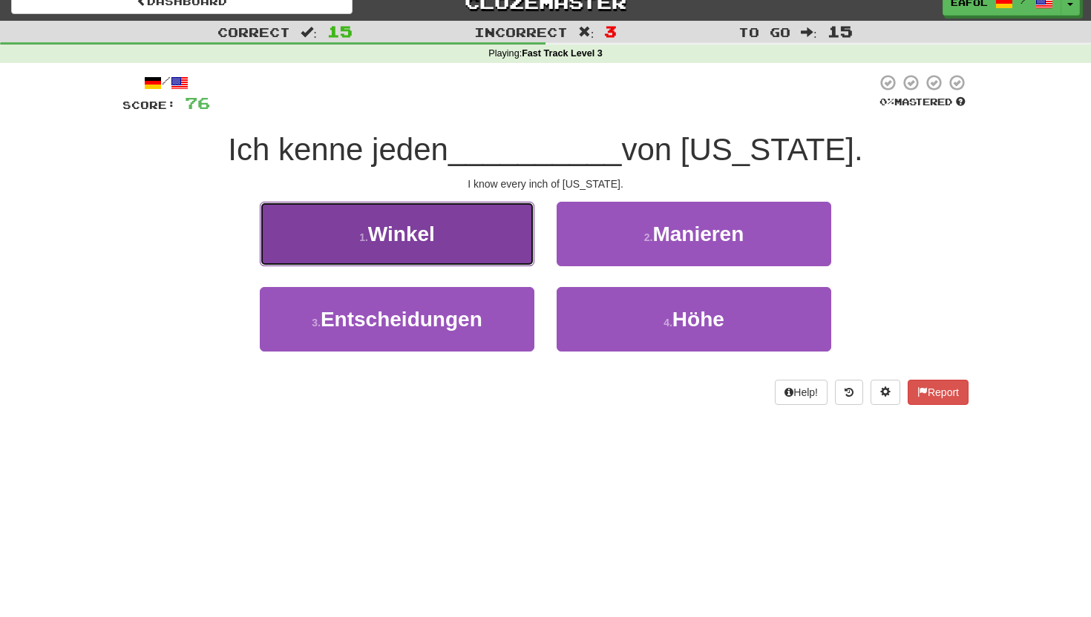
click at [425, 249] on button "1 . Winkel" at bounding box center [397, 234] width 275 height 65
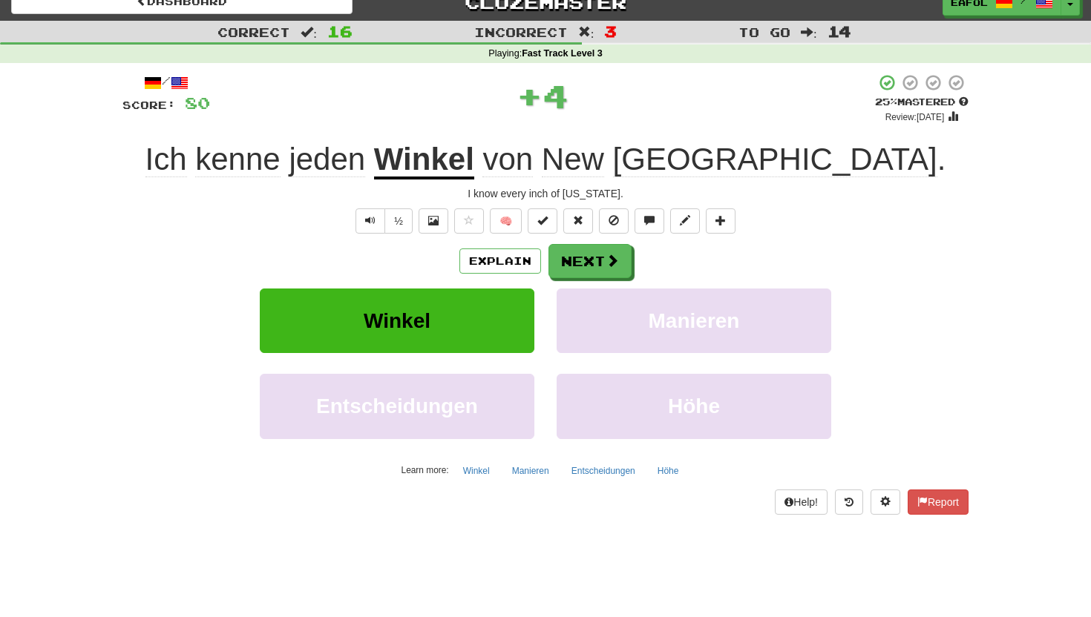
click at [474, 163] on u "Winkel" at bounding box center [424, 161] width 100 height 38
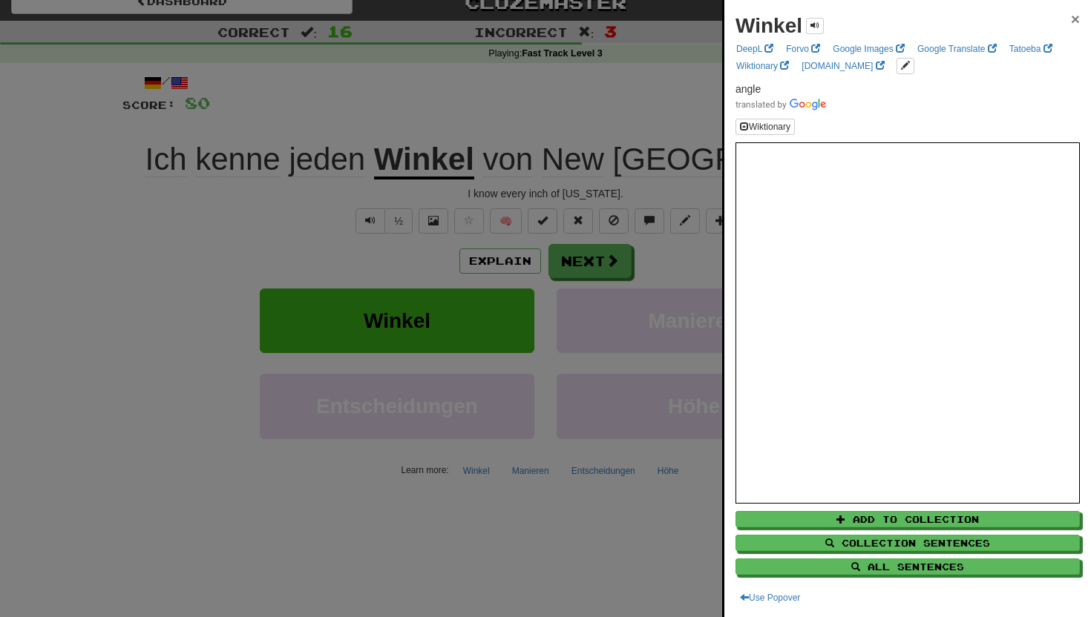
click at [1075, 18] on span "×" at bounding box center [1075, 18] width 9 height 17
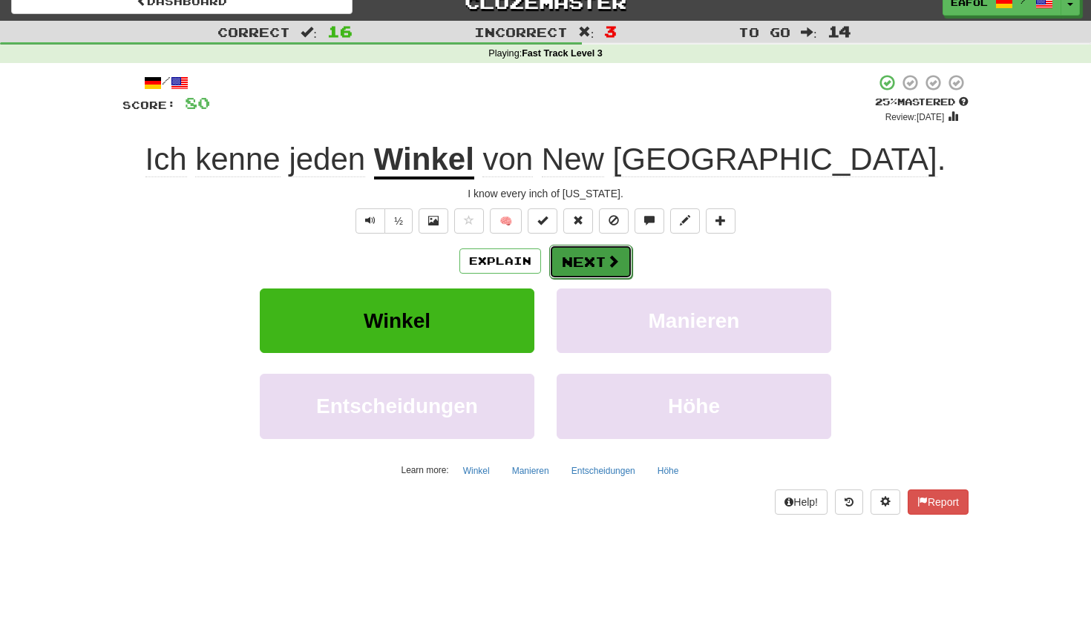
click at [570, 255] on button "Next" at bounding box center [590, 262] width 83 height 34
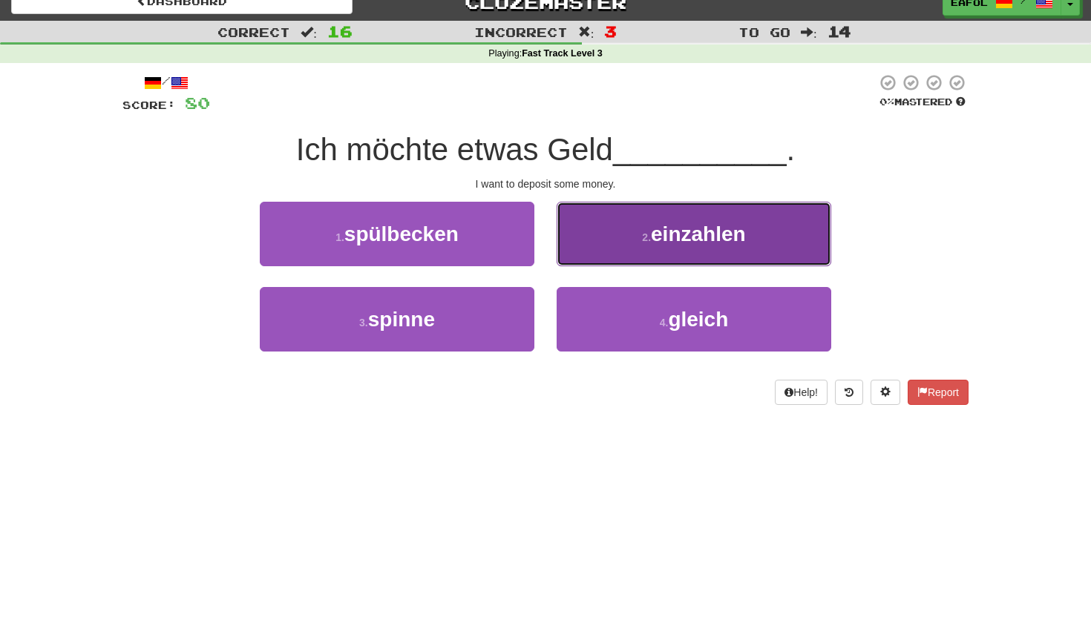
click at [592, 247] on button "2 . einzahlen" at bounding box center [694, 234] width 275 height 65
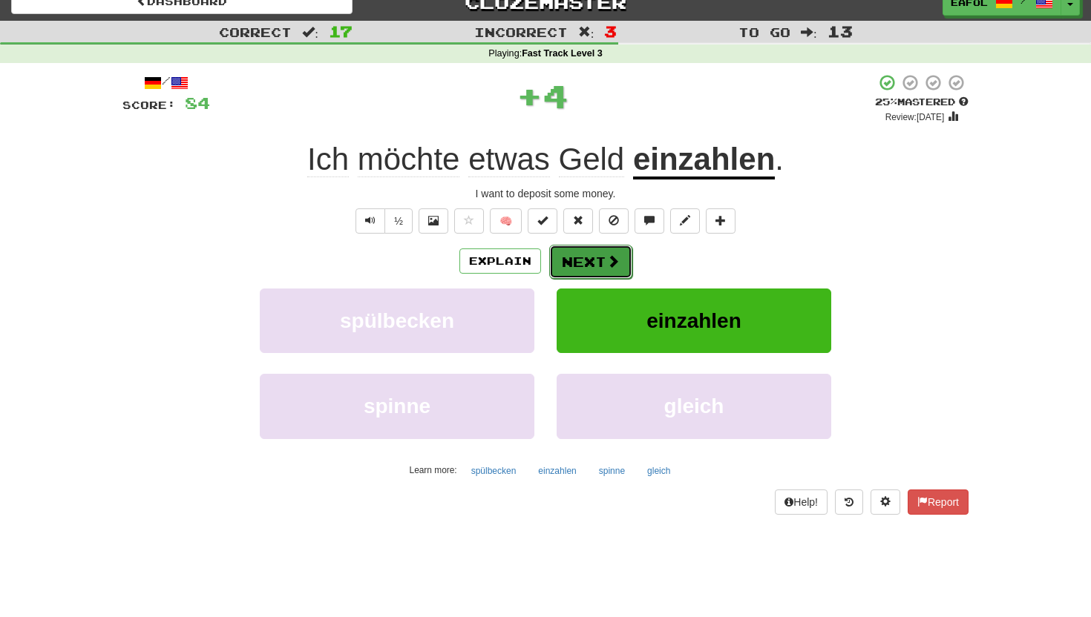
click at [571, 263] on button "Next" at bounding box center [590, 262] width 83 height 34
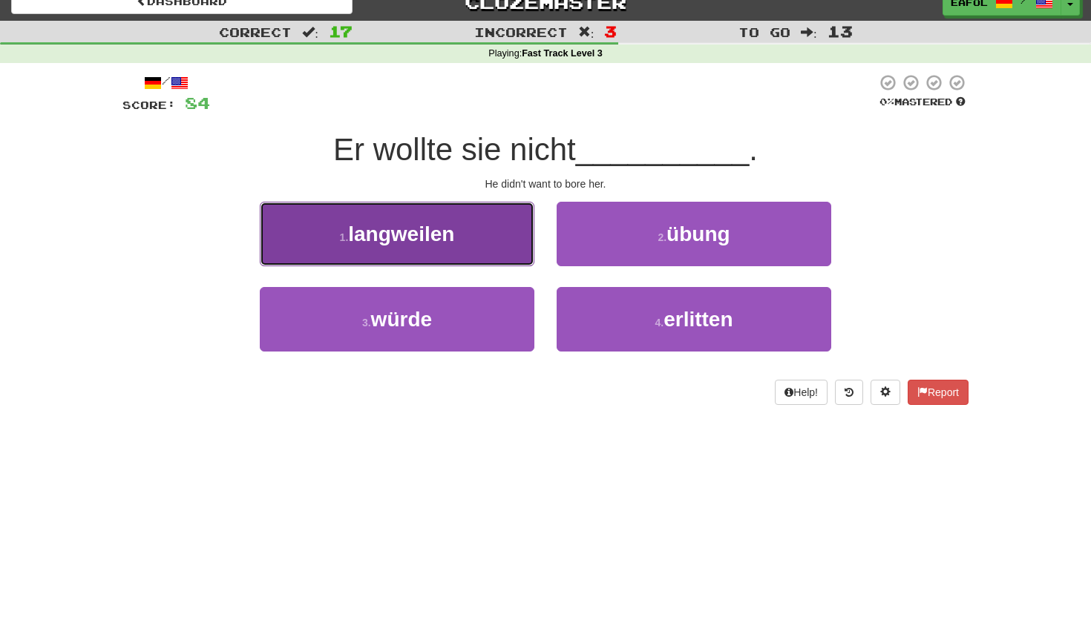
click at [419, 243] on span "langweilen" at bounding box center [401, 234] width 106 height 23
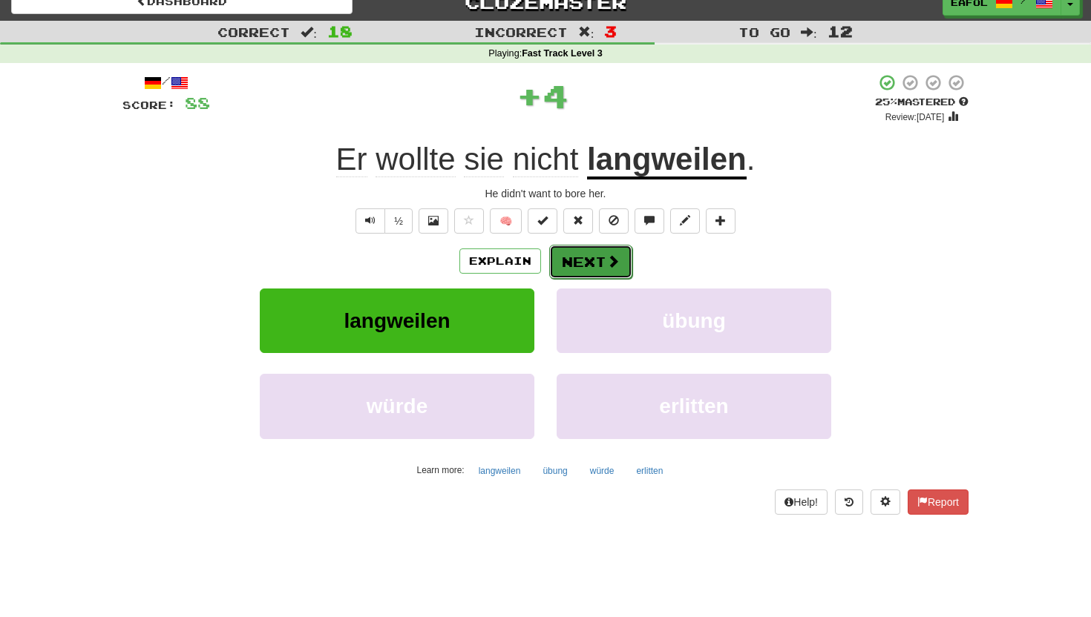
click at [594, 255] on button "Next" at bounding box center [590, 262] width 83 height 34
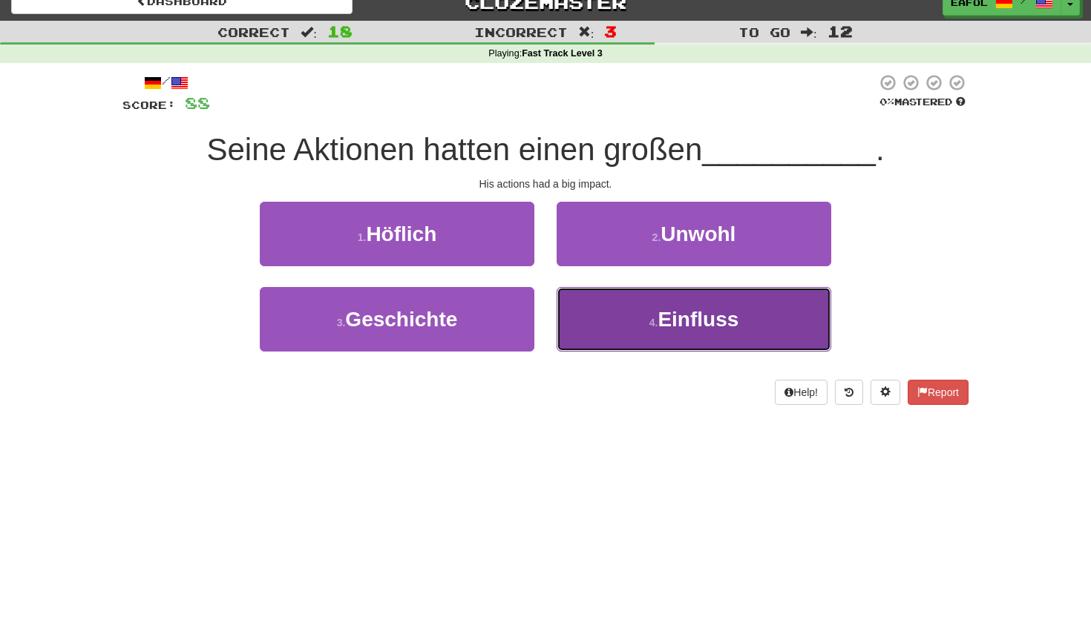
click at [592, 312] on button "4 . Einfluss" at bounding box center [694, 319] width 275 height 65
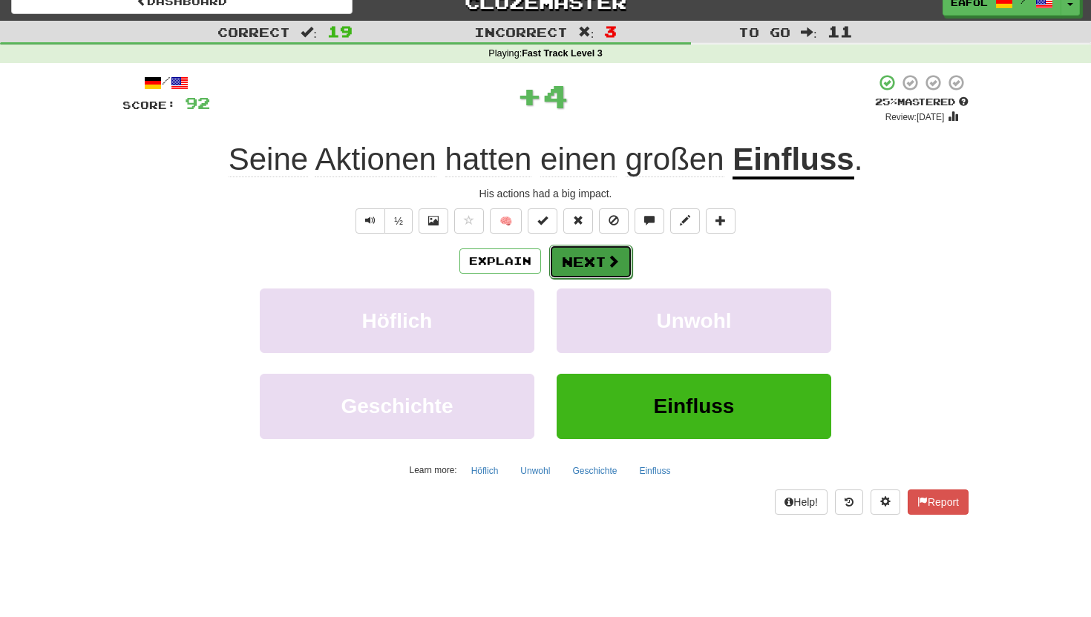
click at [574, 257] on button "Next" at bounding box center [590, 262] width 83 height 34
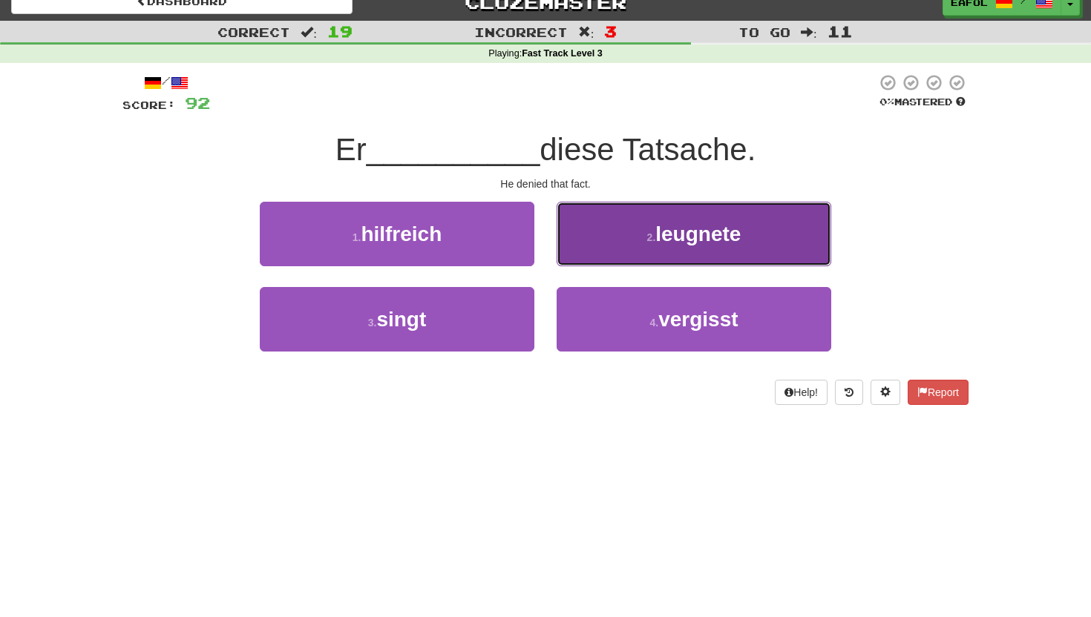
click at [626, 242] on button "2 . leugnete" at bounding box center [694, 234] width 275 height 65
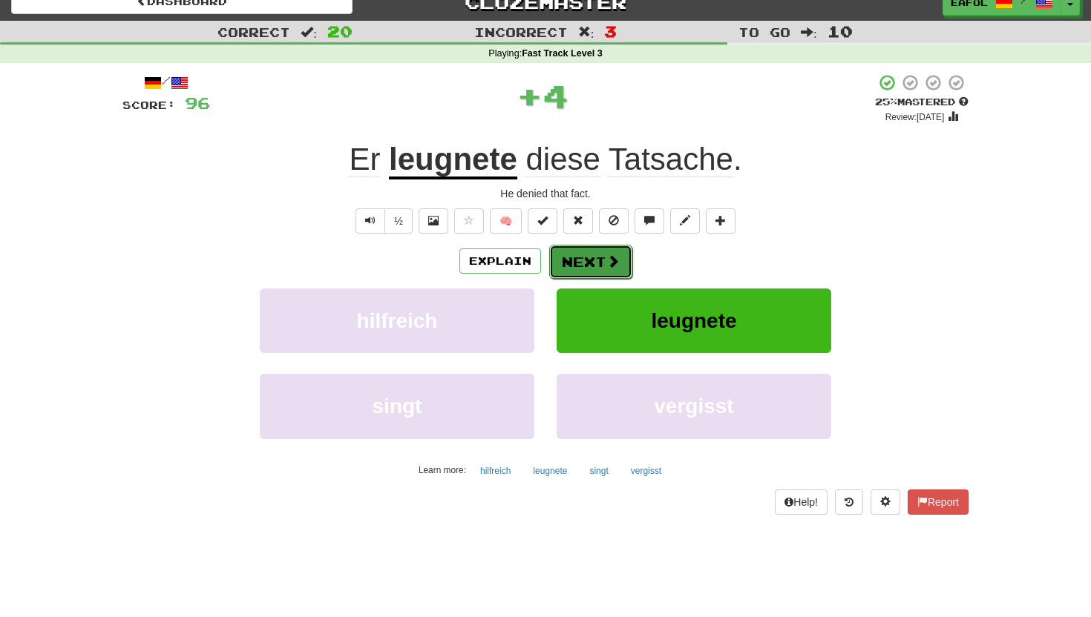
click at [580, 260] on button "Next" at bounding box center [590, 262] width 83 height 34
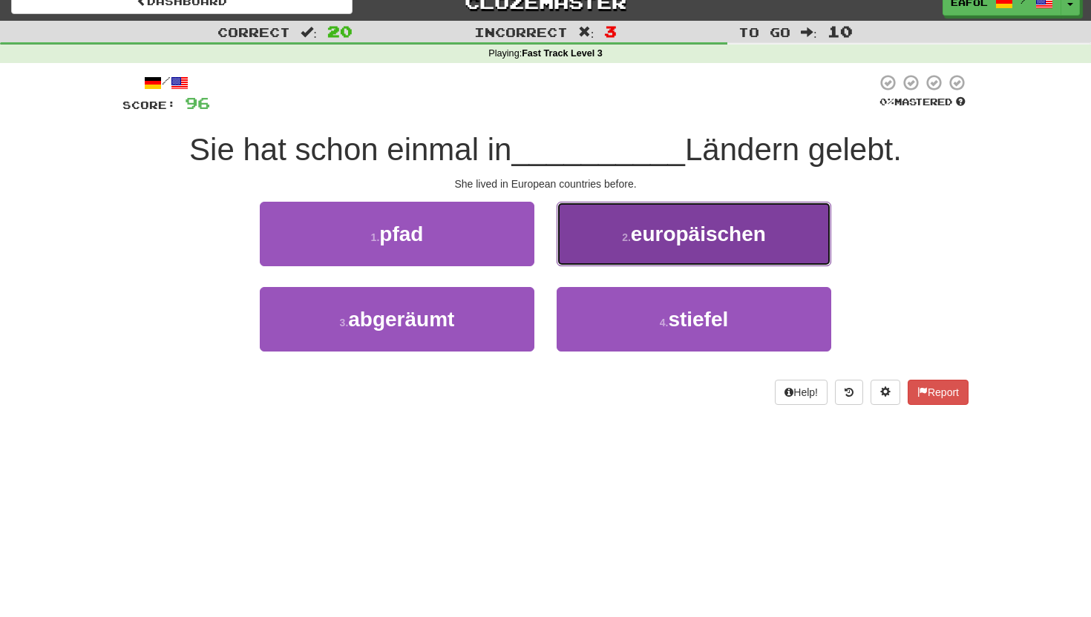
click at [683, 234] on span "europäischen" at bounding box center [698, 234] width 135 height 23
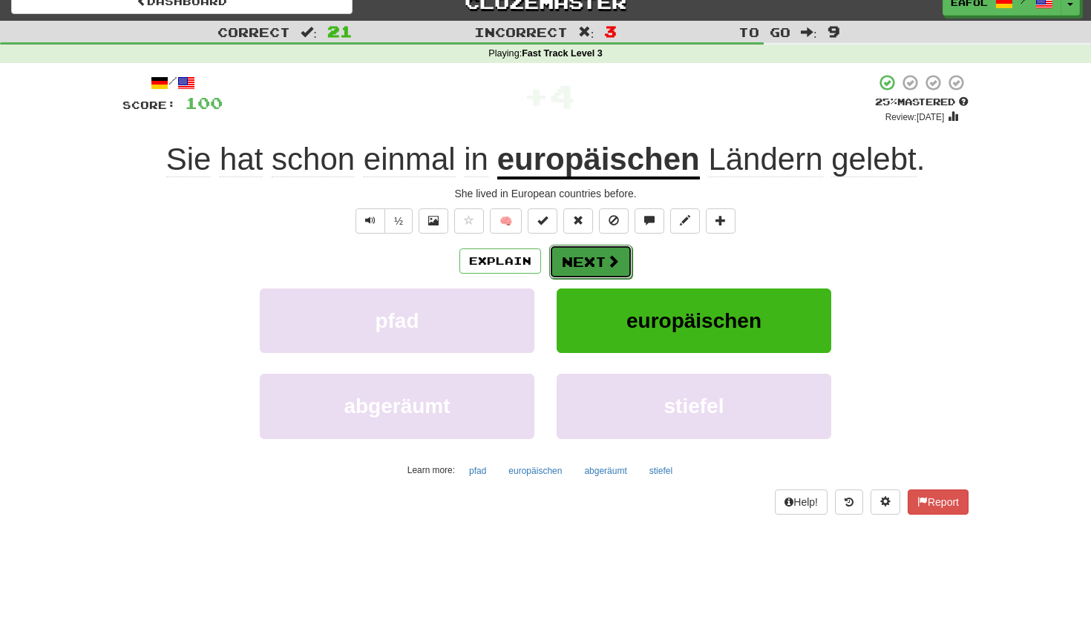
click at [587, 262] on button "Next" at bounding box center [590, 262] width 83 height 34
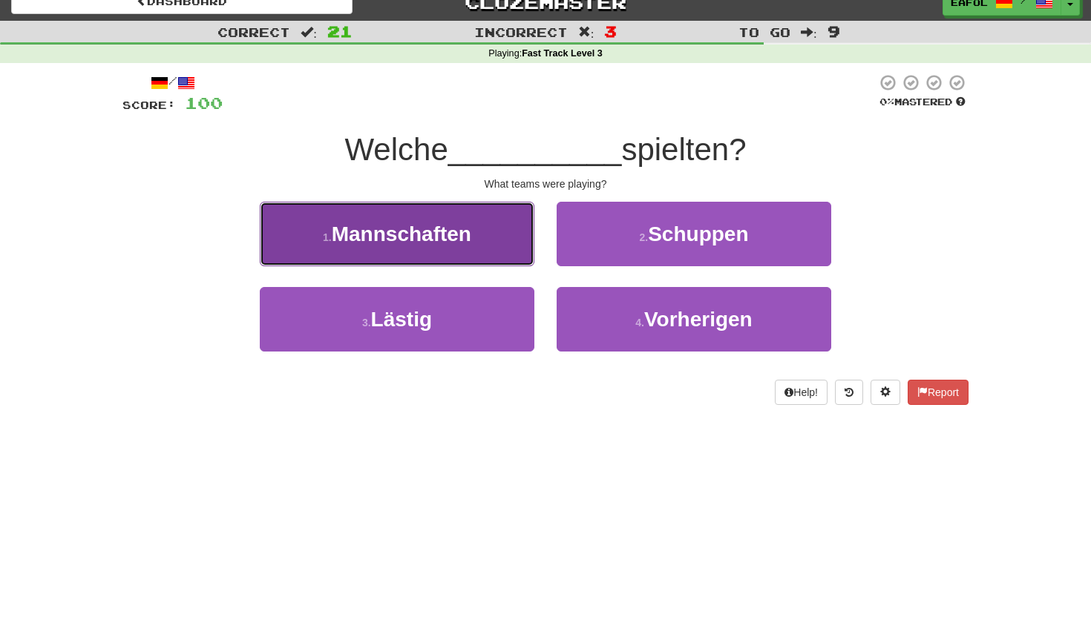
click at [444, 226] on span "Mannschaften" at bounding box center [402, 234] width 140 height 23
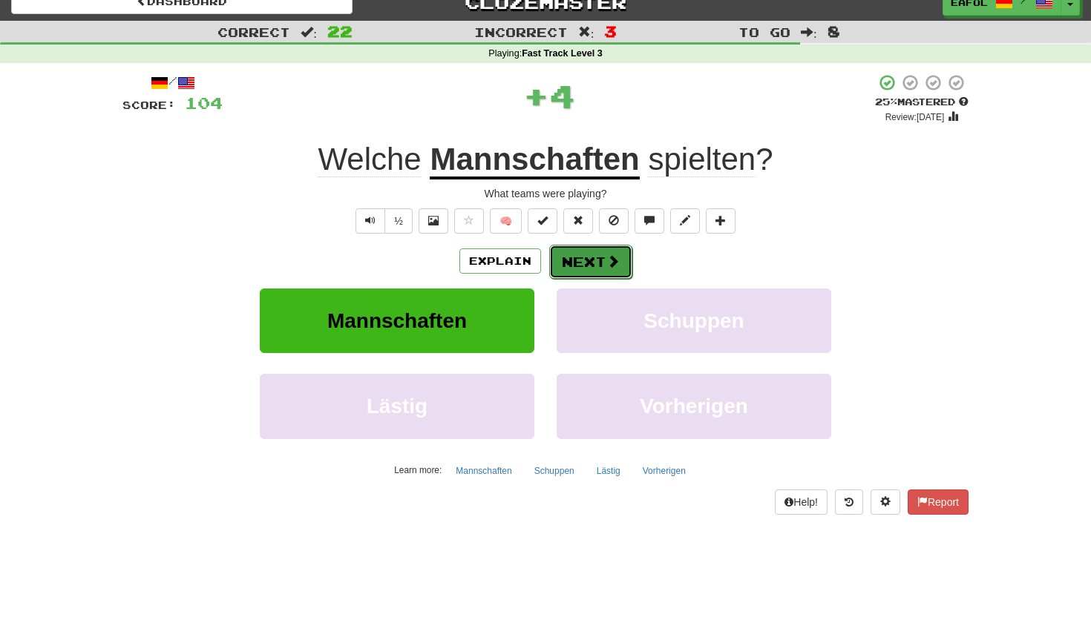
click at [587, 266] on button "Next" at bounding box center [590, 262] width 83 height 34
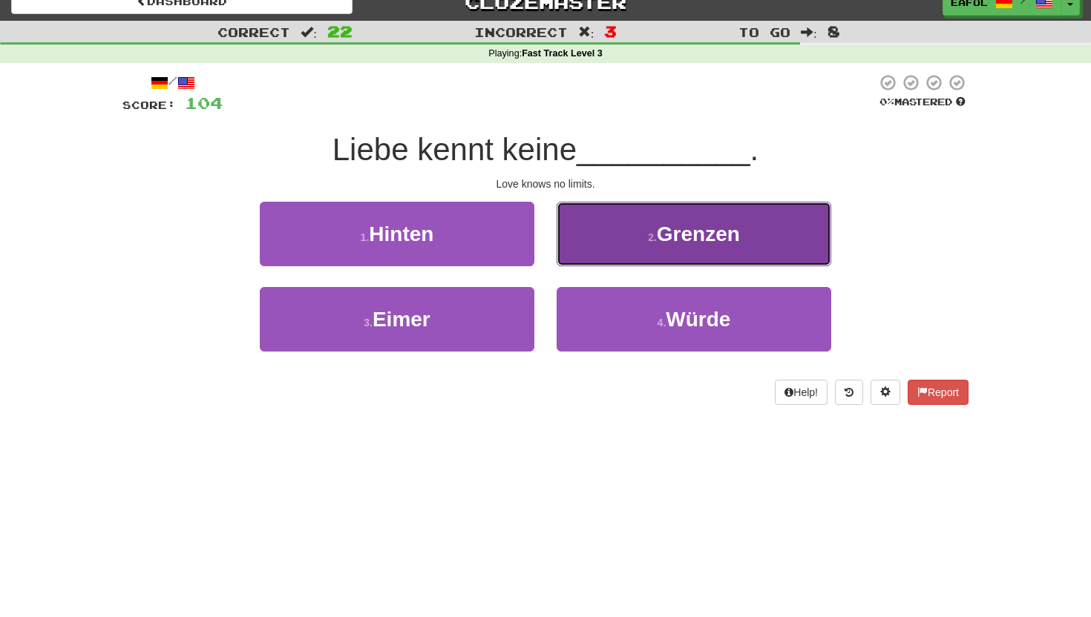
click at [590, 243] on button "2 . Grenzen" at bounding box center [694, 234] width 275 height 65
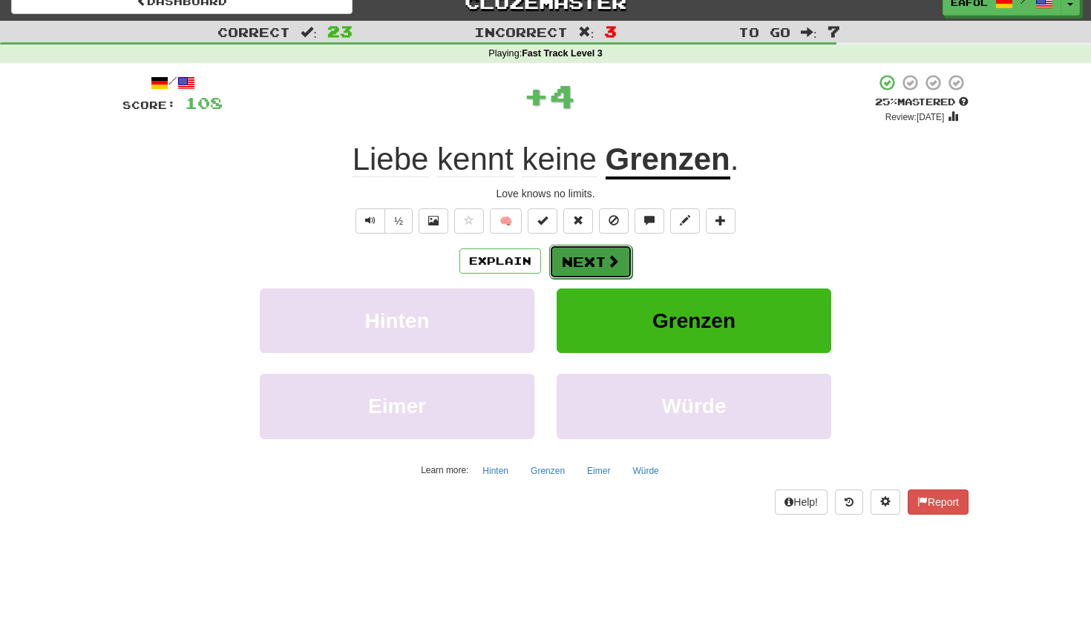
click at [572, 262] on button "Next" at bounding box center [590, 262] width 83 height 34
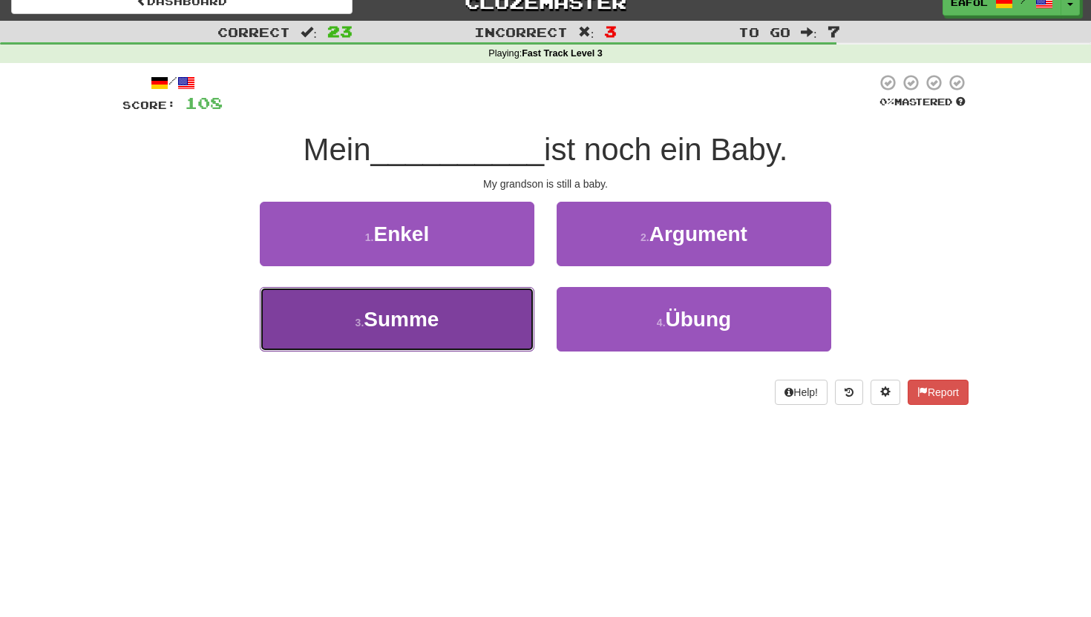
click at [417, 318] on span "Summe" at bounding box center [401, 319] width 75 height 23
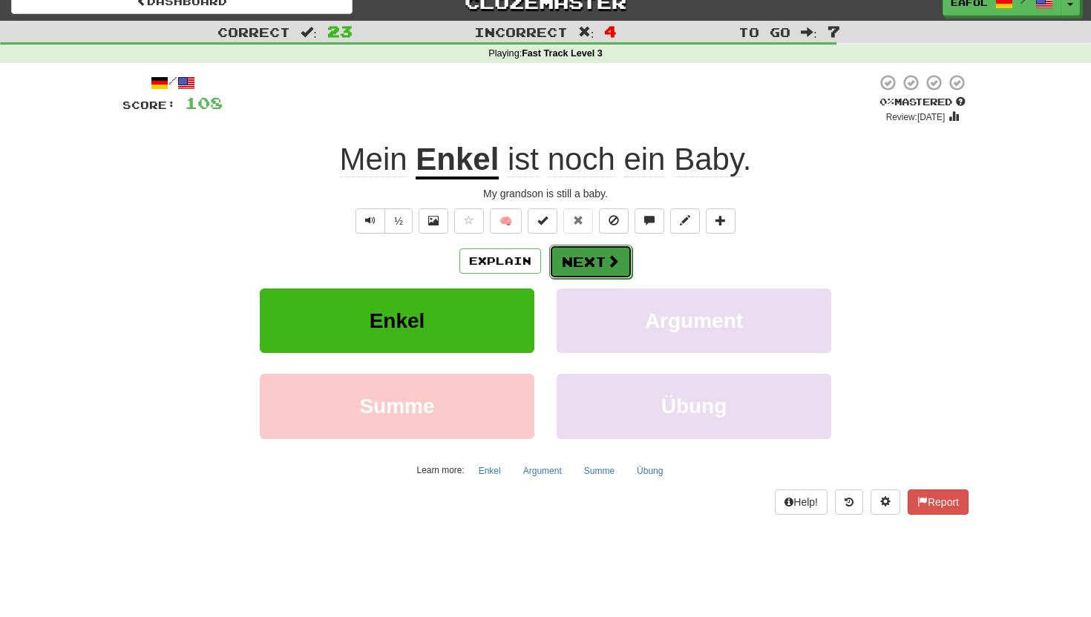
click at [589, 255] on button "Next" at bounding box center [590, 262] width 83 height 34
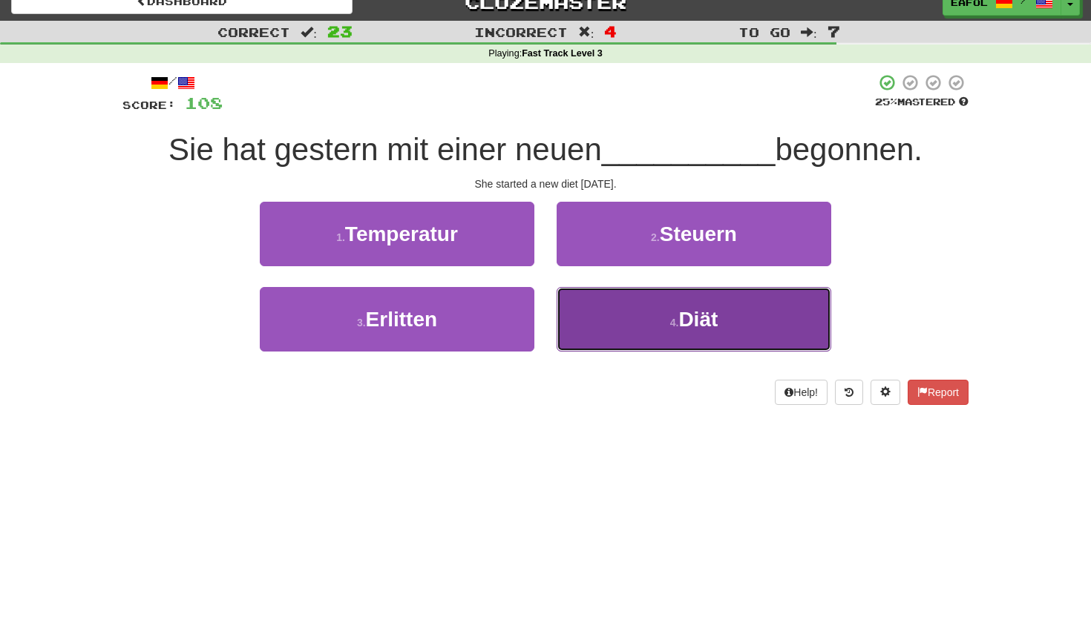
click at [629, 307] on button "4 . Diät" at bounding box center [694, 319] width 275 height 65
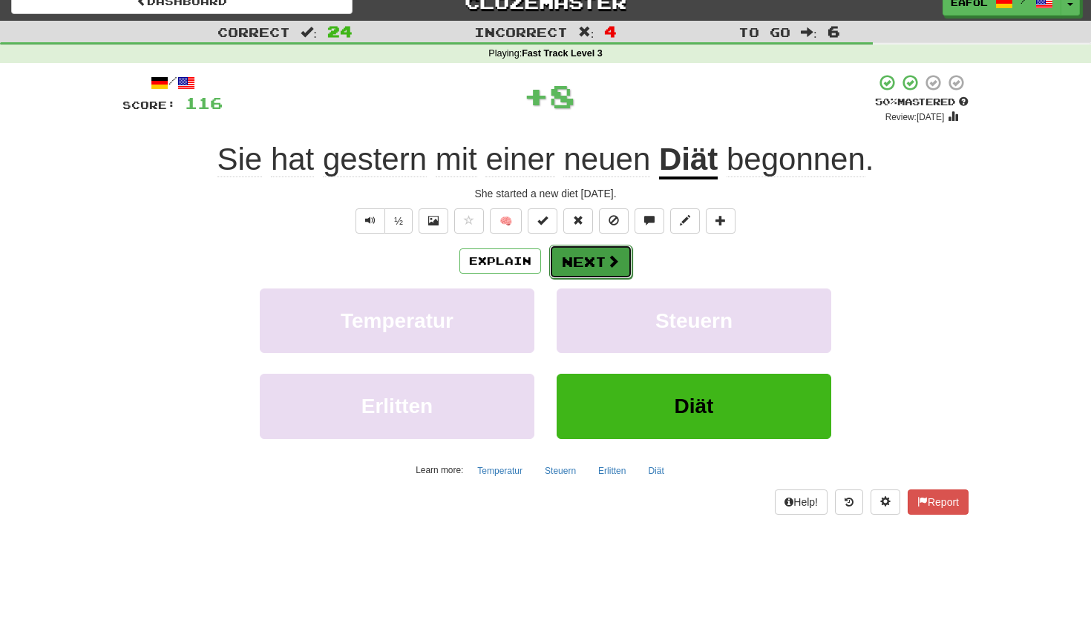
click at [599, 255] on button "Next" at bounding box center [590, 262] width 83 height 34
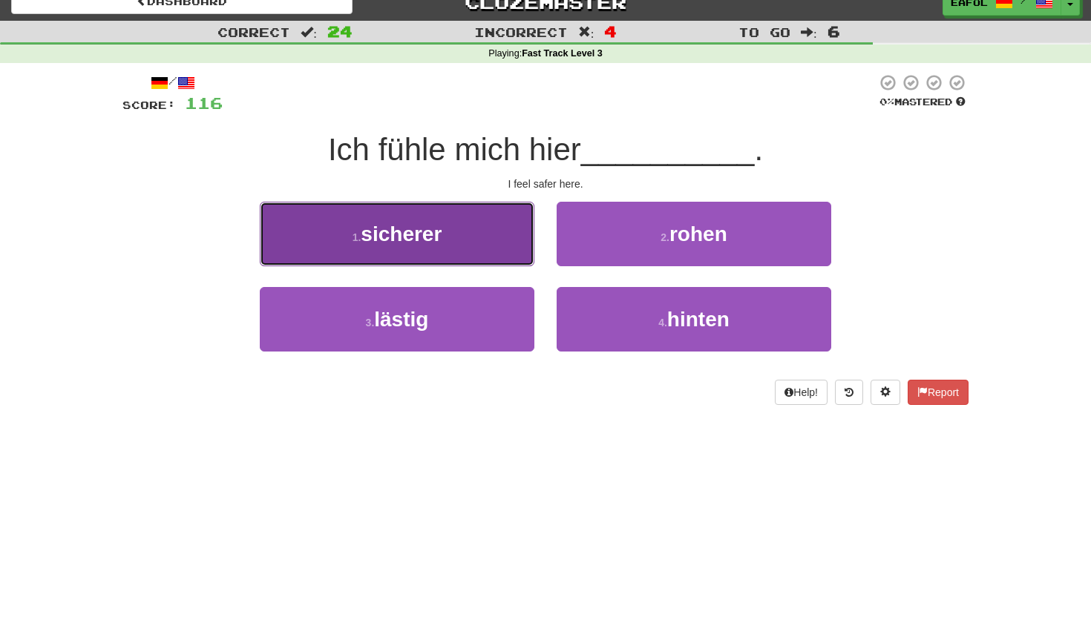
click at [462, 246] on button "1 . sicherer" at bounding box center [397, 234] width 275 height 65
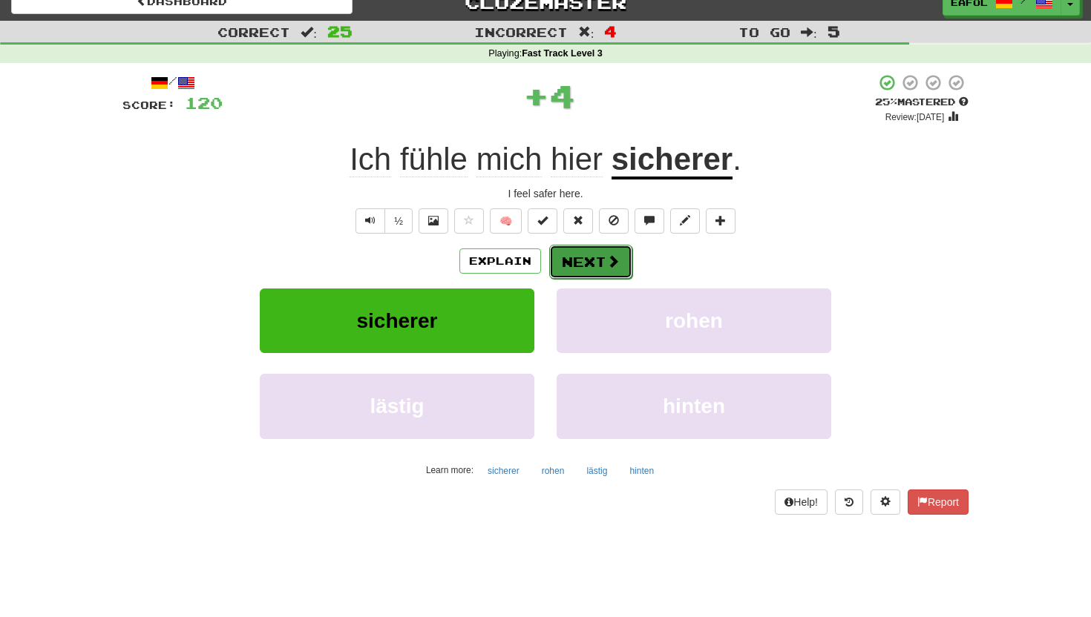
click at [571, 254] on button "Next" at bounding box center [590, 262] width 83 height 34
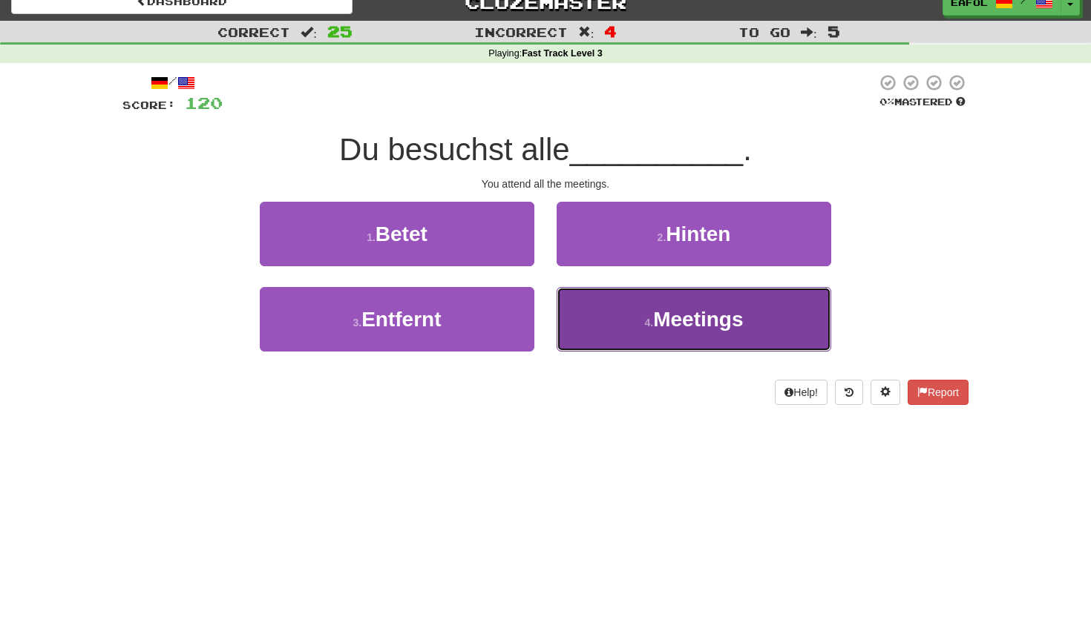
click at [610, 310] on button "4 . Meetings" at bounding box center [694, 319] width 275 height 65
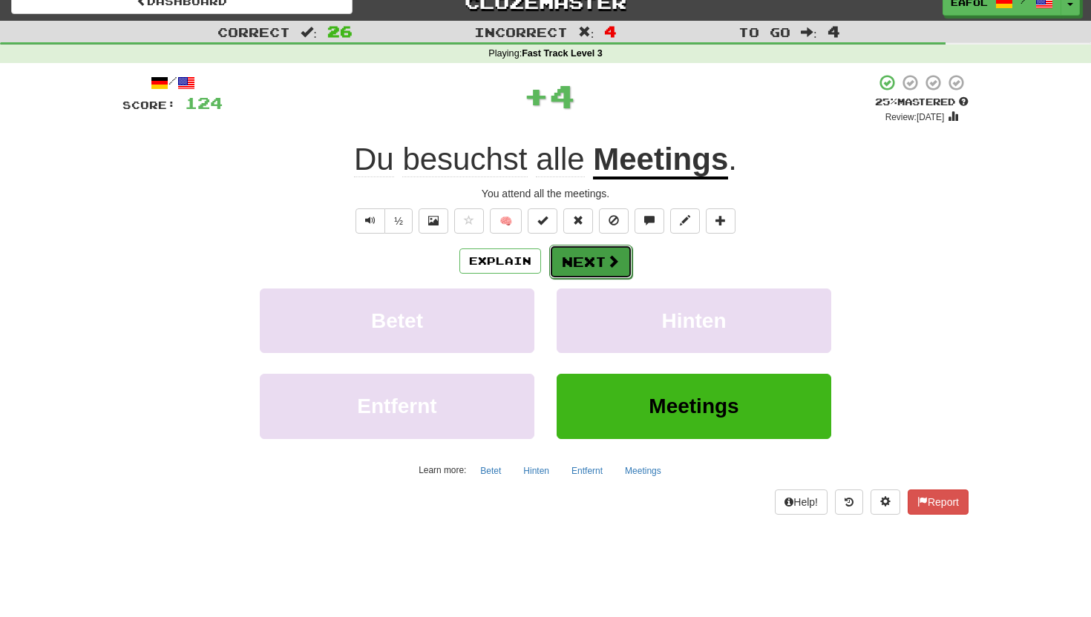
click at [594, 260] on button "Next" at bounding box center [590, 262] width 83 height 34
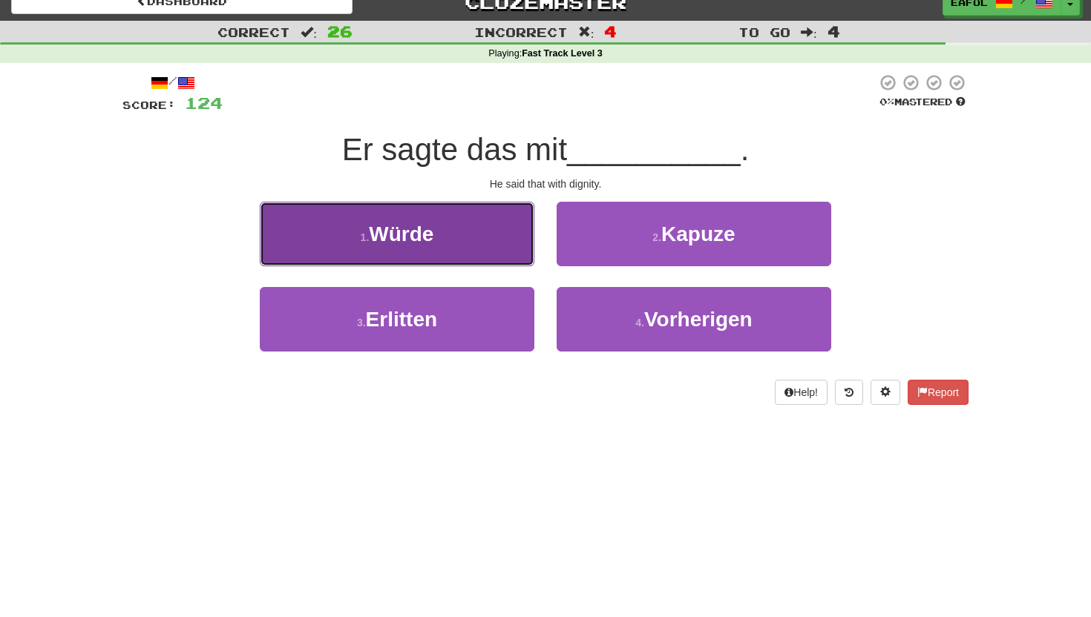
click at [450, 245] on button "1 . Würde" at bounding box center [397, 234] width 275 height 65
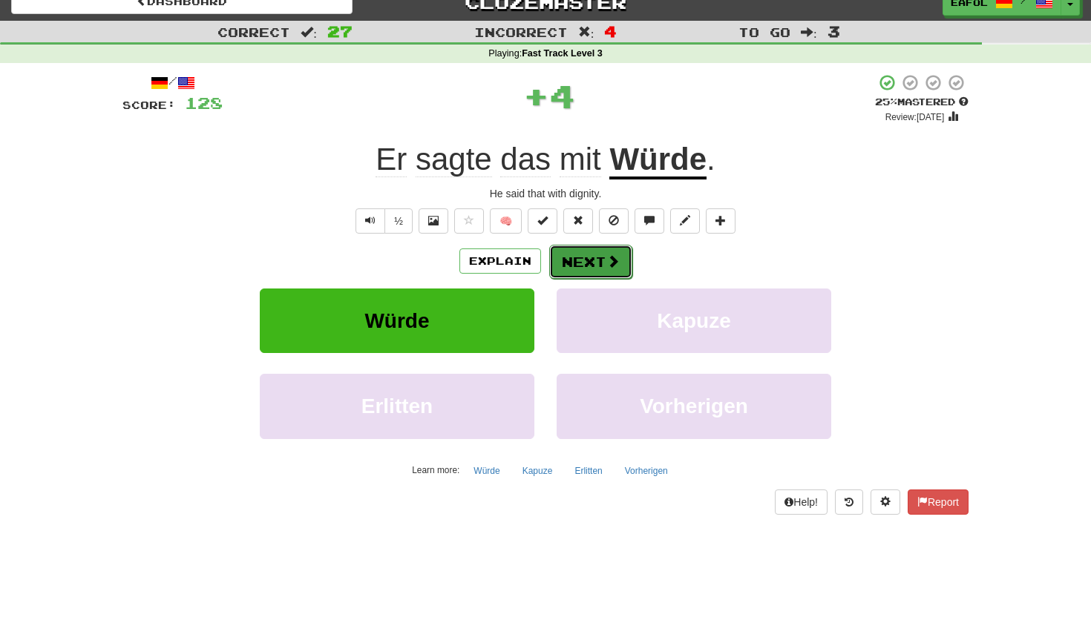
click at [565, 258] on button "Next" at bounding box center [590, 262] width 83 height 34
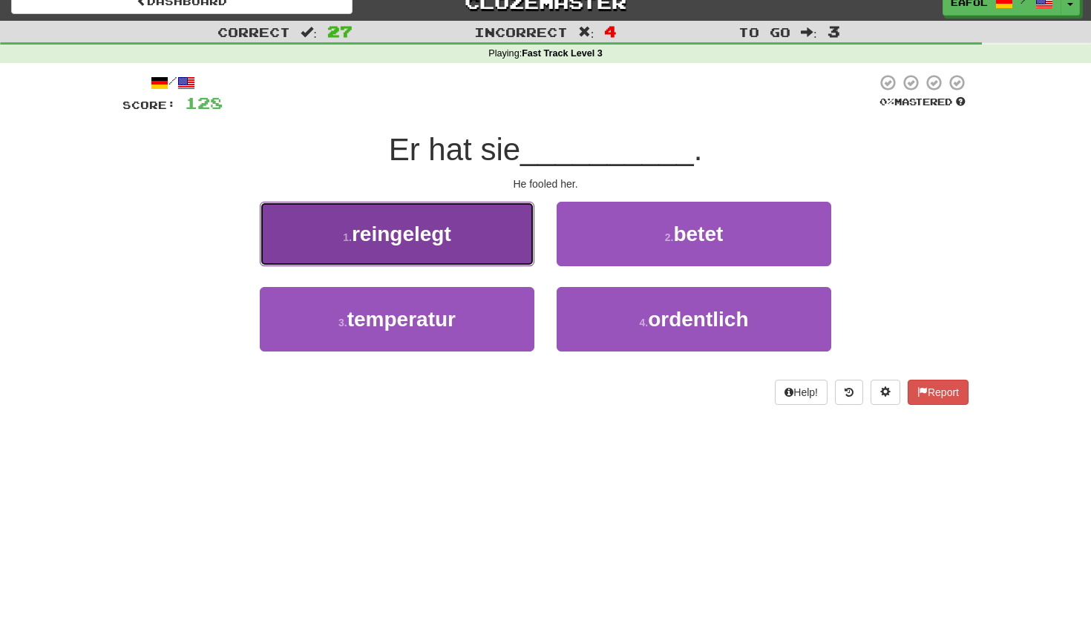
click at [450, 223] on span "reingelegt" at bounding box center [401, 234] width 99 height 23
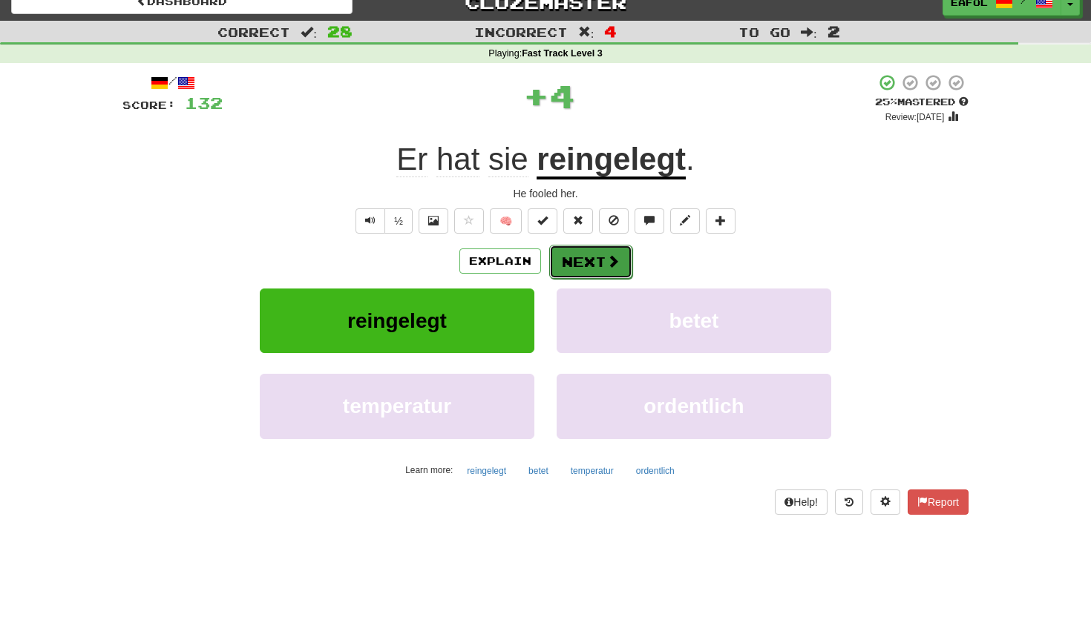
click at [566, 256] on button "Next" at bounding box center [590, 262] width 83 height 34
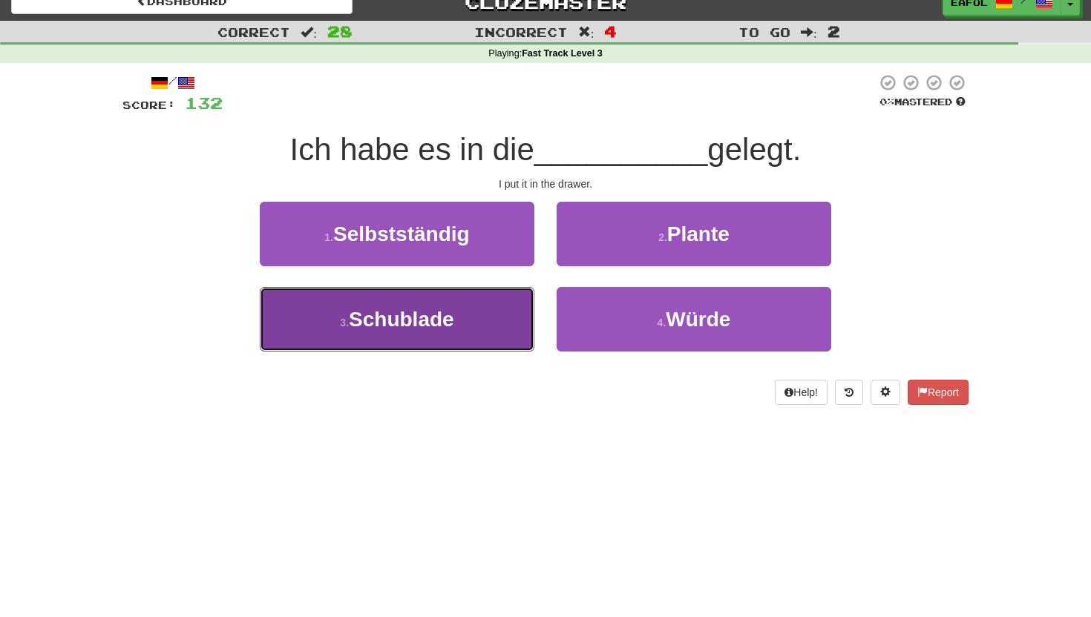
click at [429, 320] on span "Schublade" at bounding box center [401, 319] width 105 height 23
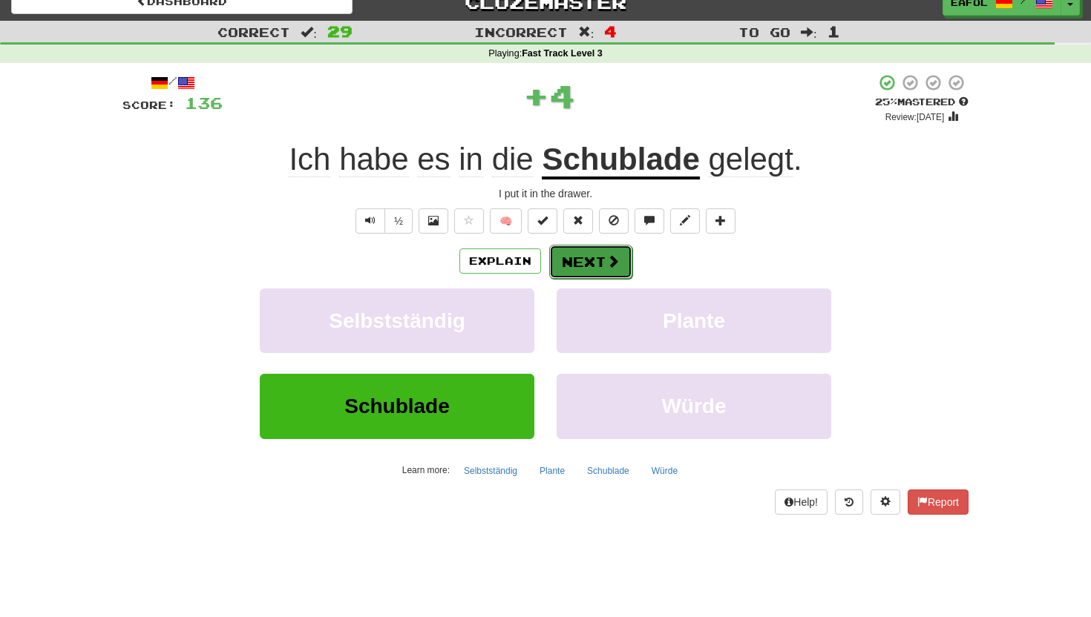
click at [580, 258] on button "Next" at bounding box center [590, 262] width 83 height 34
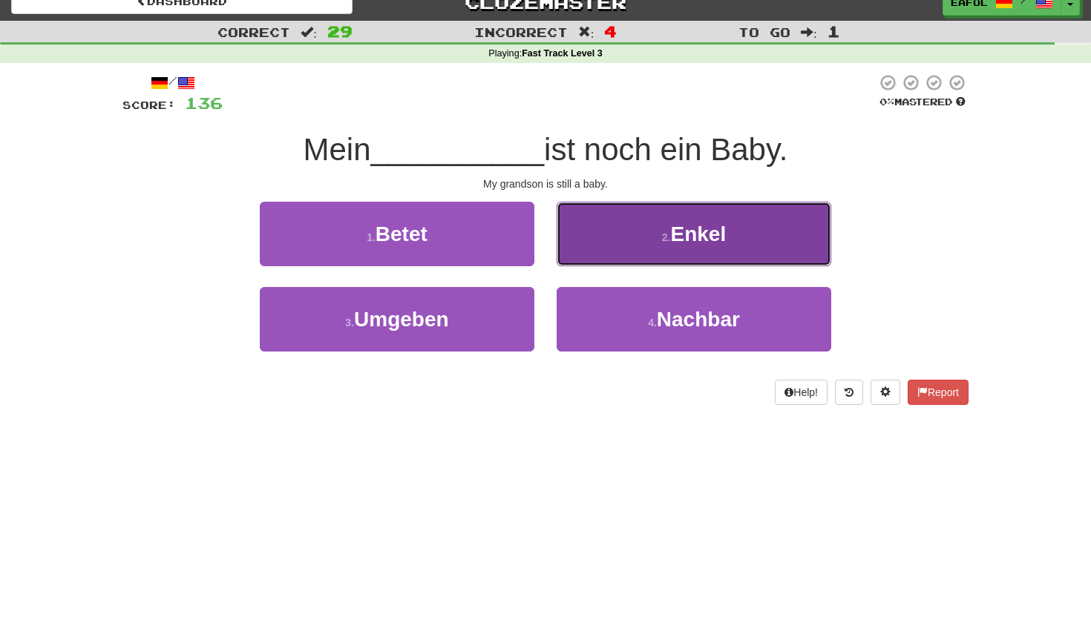
click at [608, 235] on button "2 . Enkel" at bounding box center [694, 234] width 275 height 65
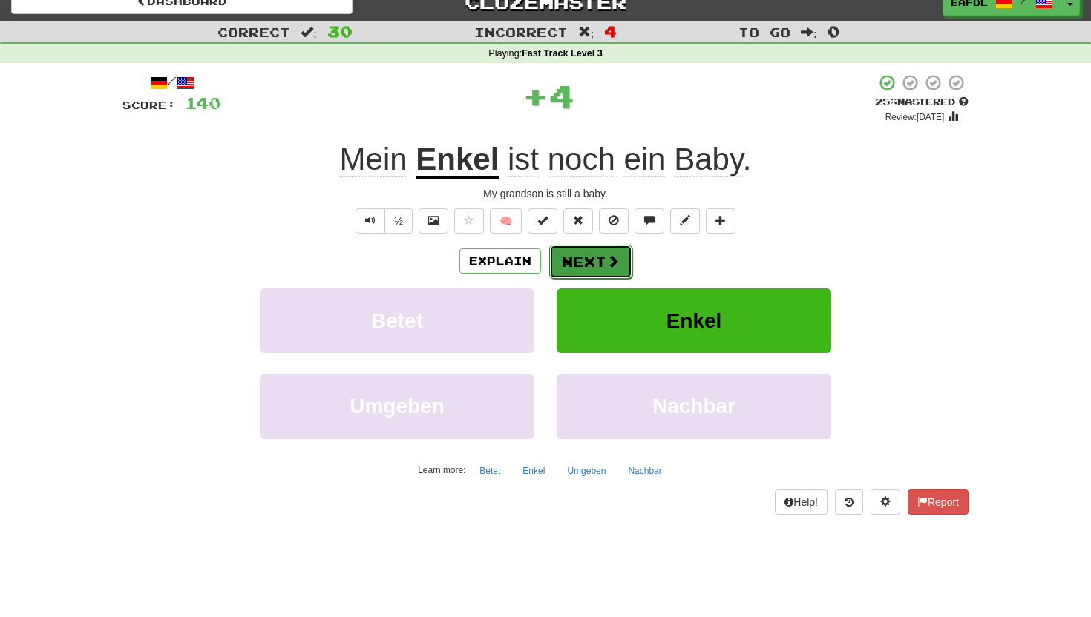
click at [579, 267] on button "Next" at bounding box center [590, 262] width 83 height 34
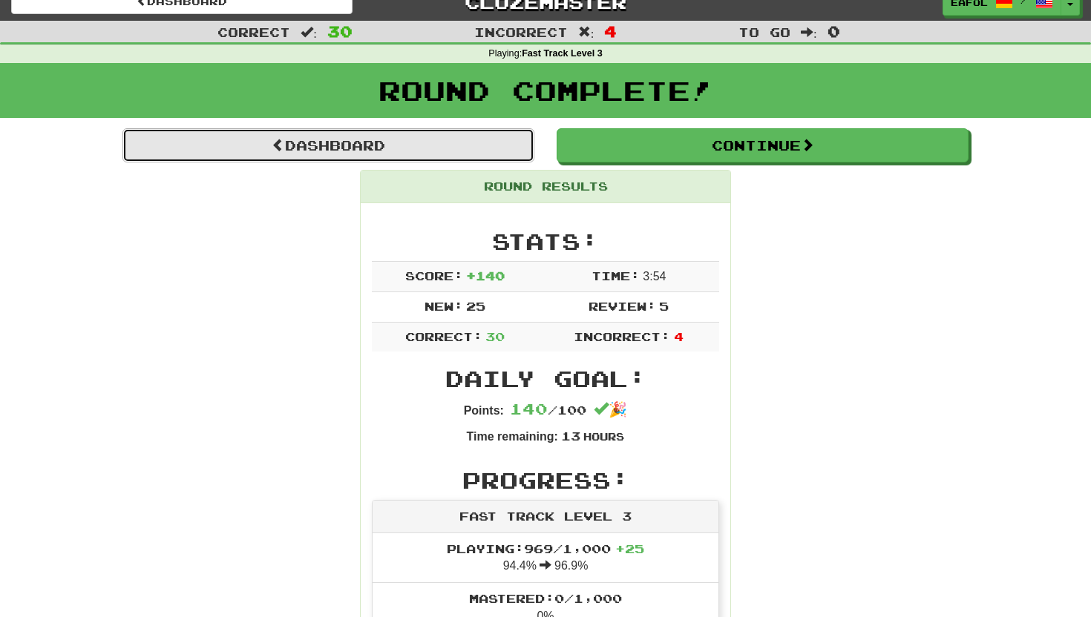
click at [487, 140] on link "Dashboard" at bounding box center [328, 145] width 412 height 34
